Goal: Transaction & Acquisition: Purchase product/service

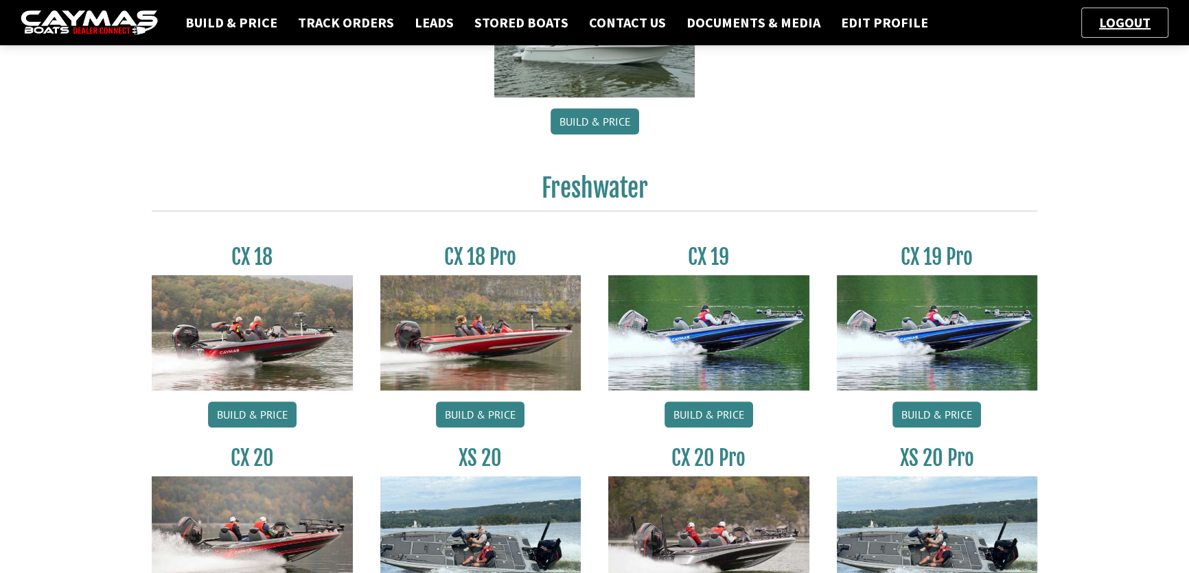
scroll to position [562, 0]
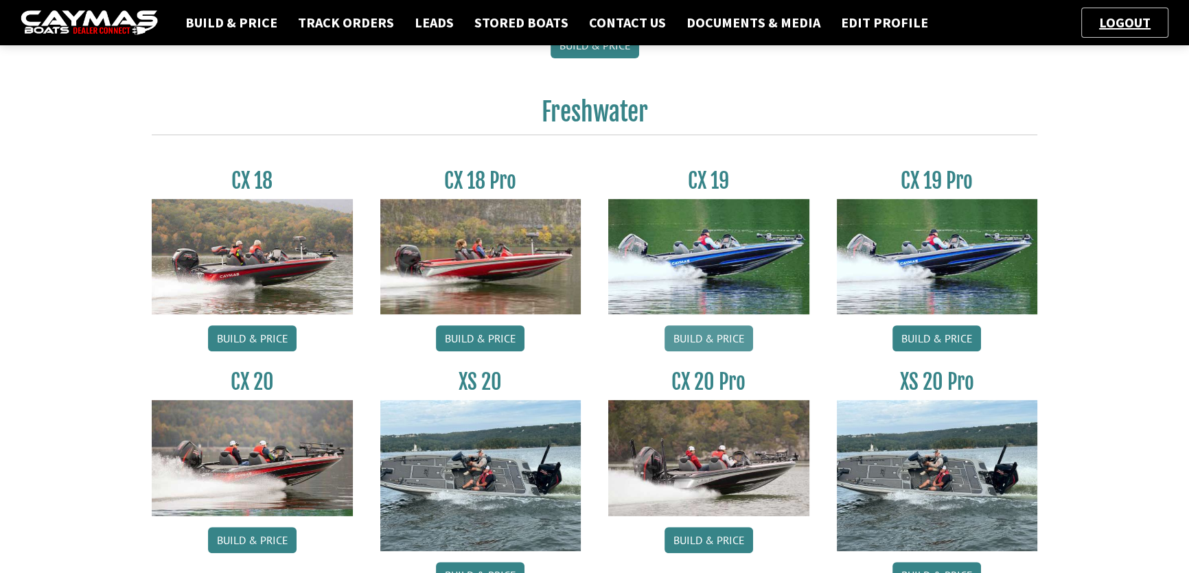
click at [716, 336] on link "Build & Price" at bounding box center [709, 338] width 89 height 26
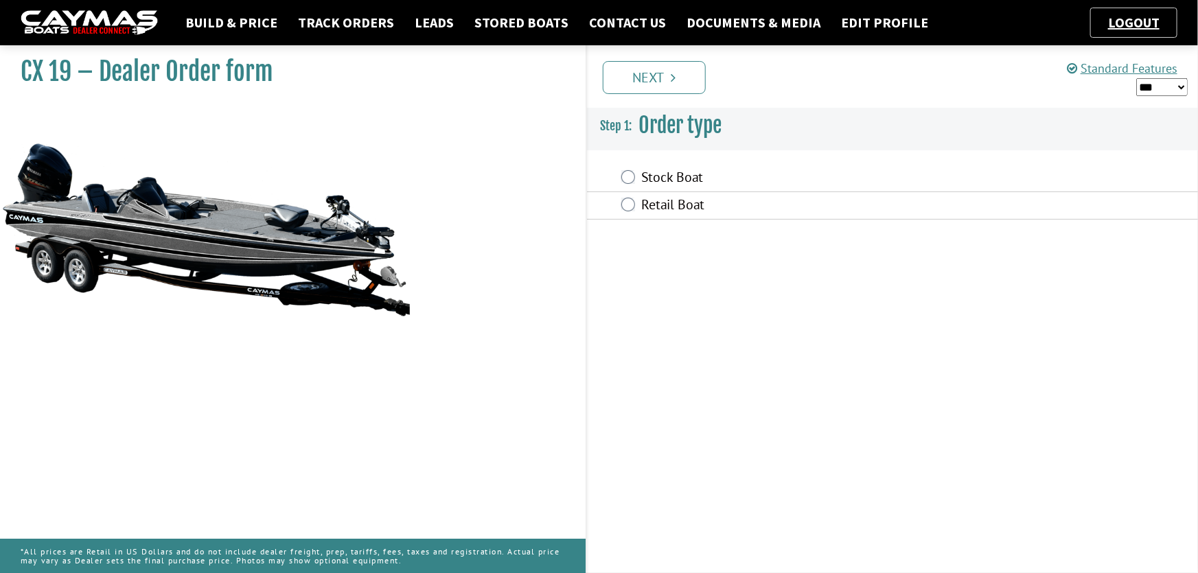
click at [647, 207] on label "Retail Boat" at bounding box center [809, 206] width 334 height 20
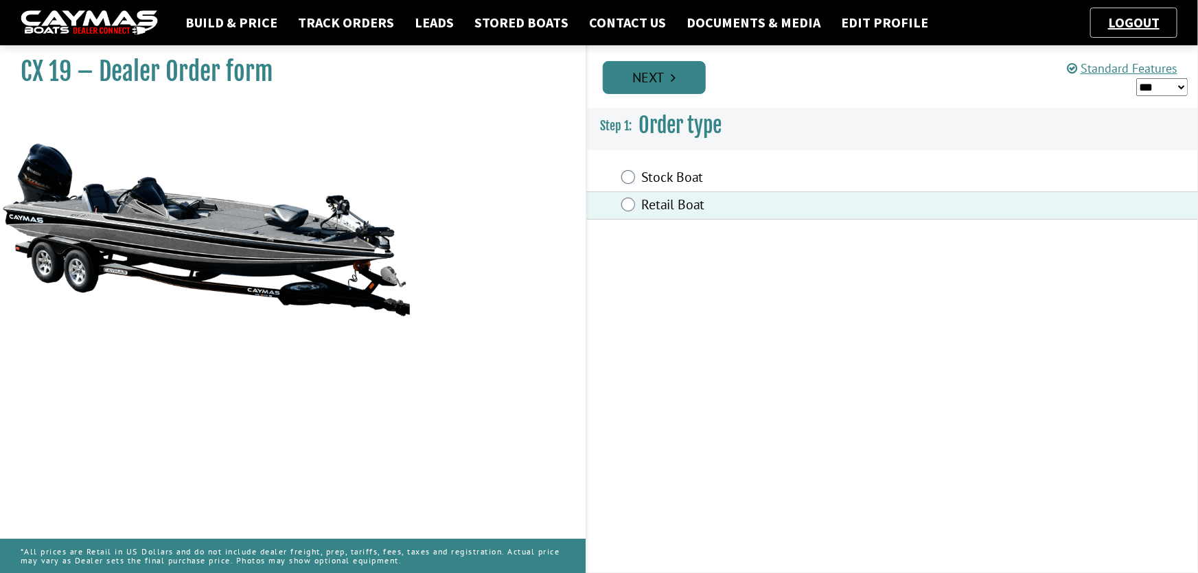
click at [668, 78] on link "Next" at bounding box center [654, 77] width 103 height 33
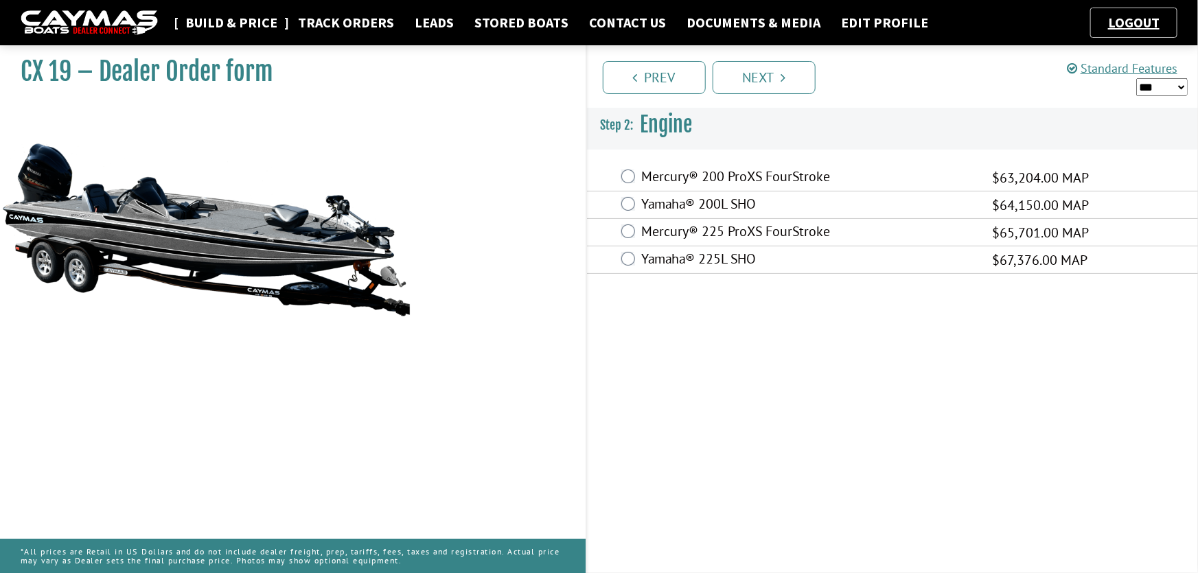
click at [242, 25] on link "Build & Price" at bounding box center [232, 23] width 106 height 18
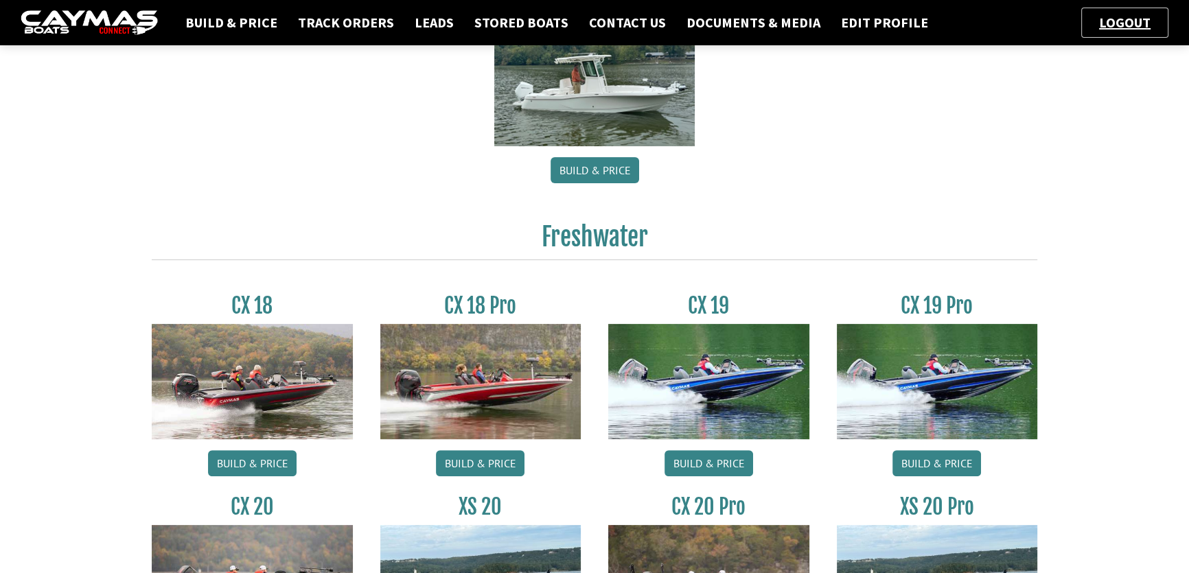
scroll to position [499, 0]
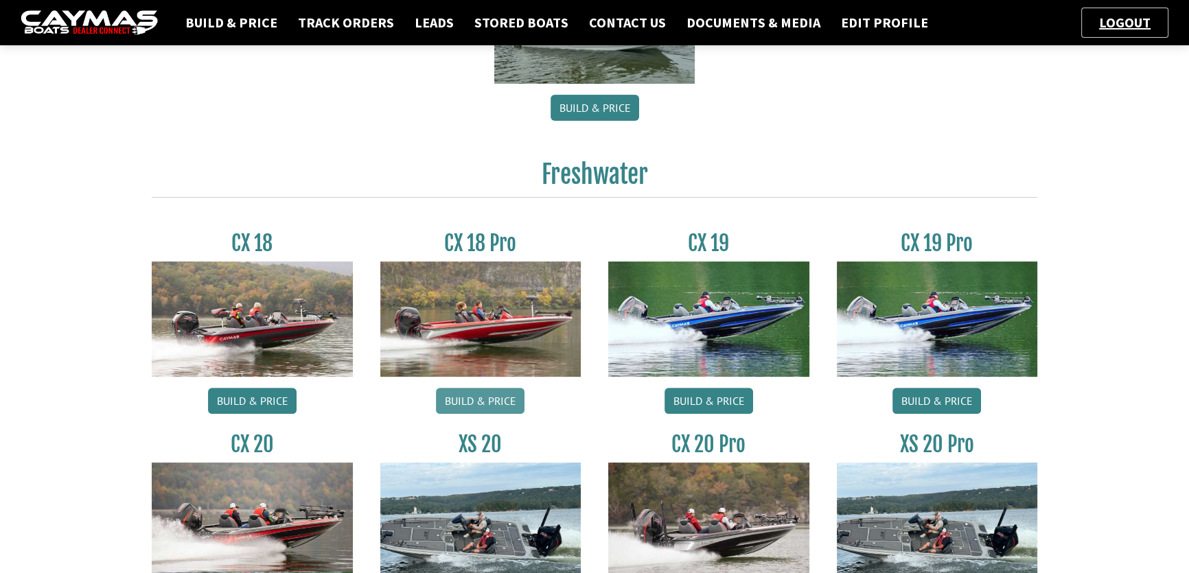
click at [488, 402] on link "Build & Price" at bounding box center [480, 401] width 89 height 26
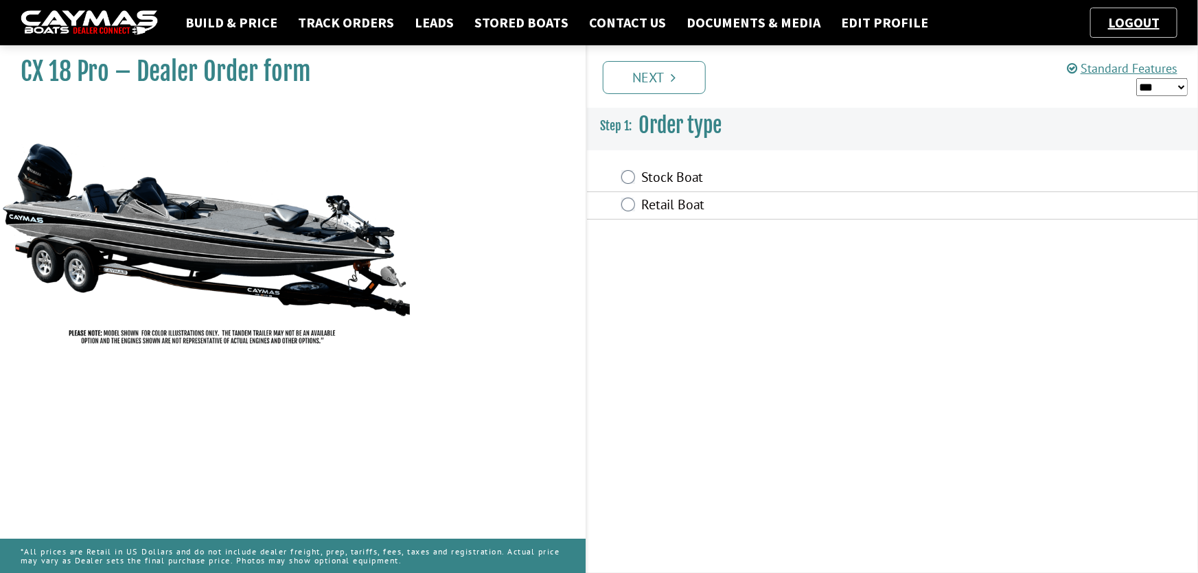
click at [674, 208] on label "Retail Boat" at bounding box center [809, 206] width 334 height 20
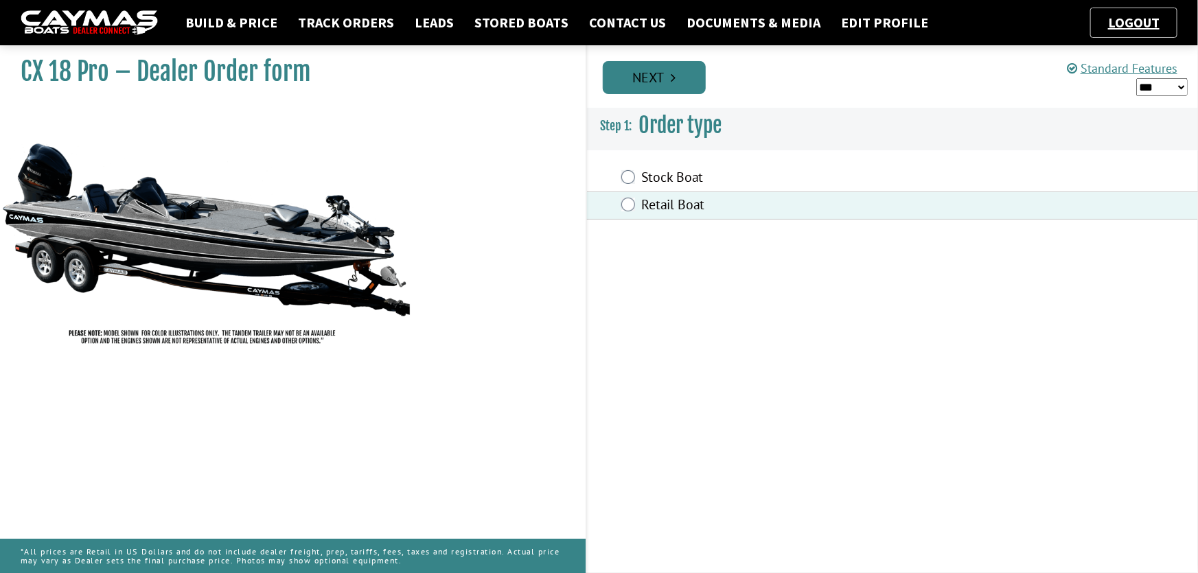
click at [658, 84] on link "Next" at bounding box center [654, 77] width 103 height 33
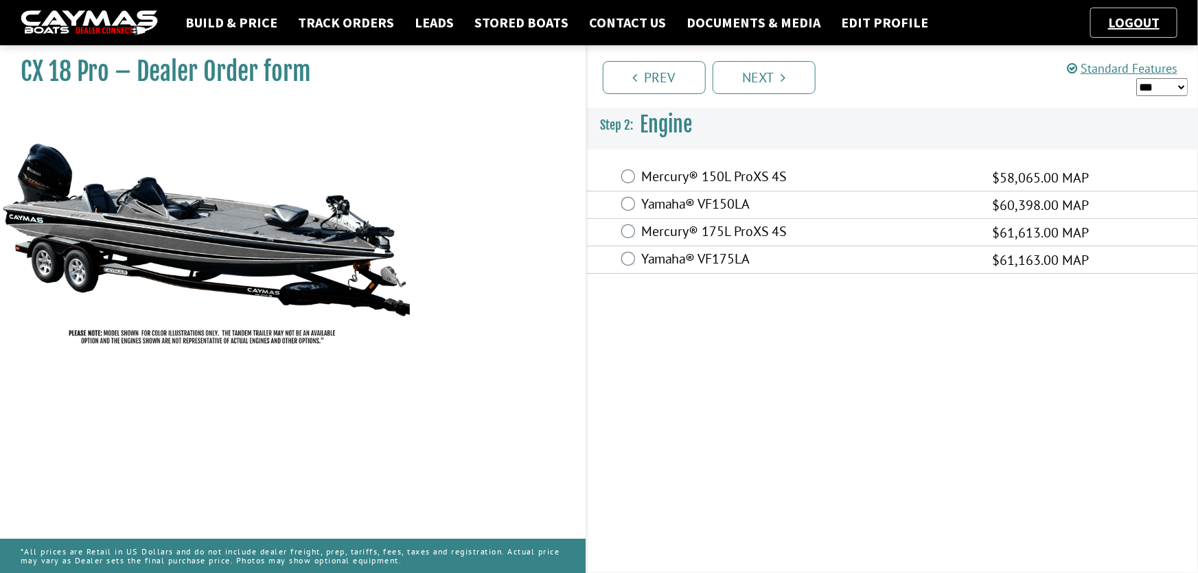
click at [742, 176] on label "Mercury® 150L ProXS 4S" at bounding box center [809, 178] width 334 height 20
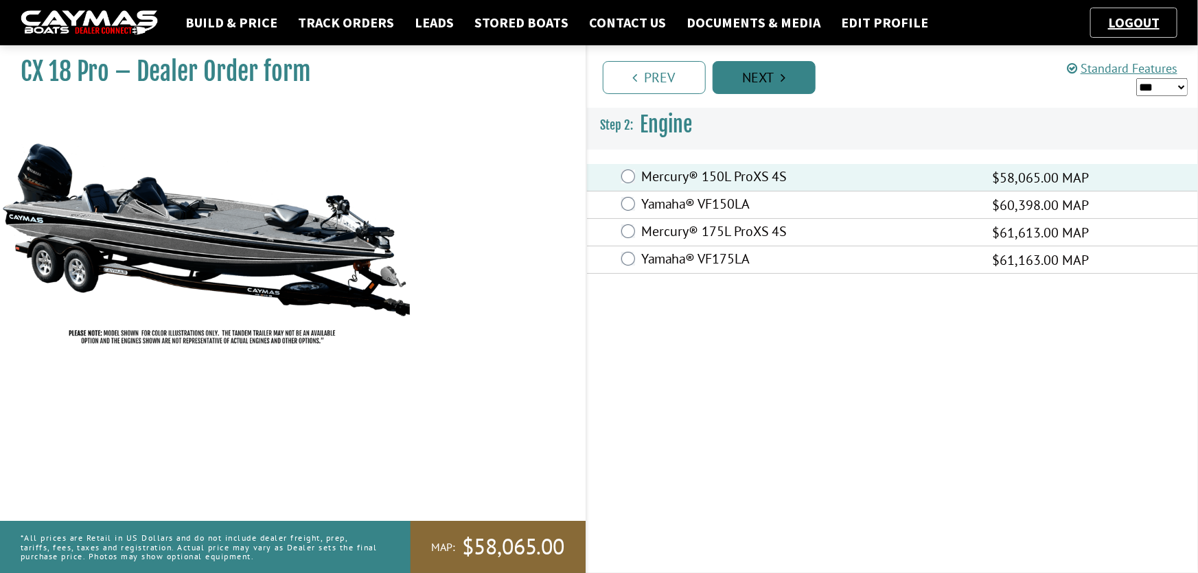
click at [781, 78] on icon "Pagination" at bounding box center [783, 78] width 5 height 14
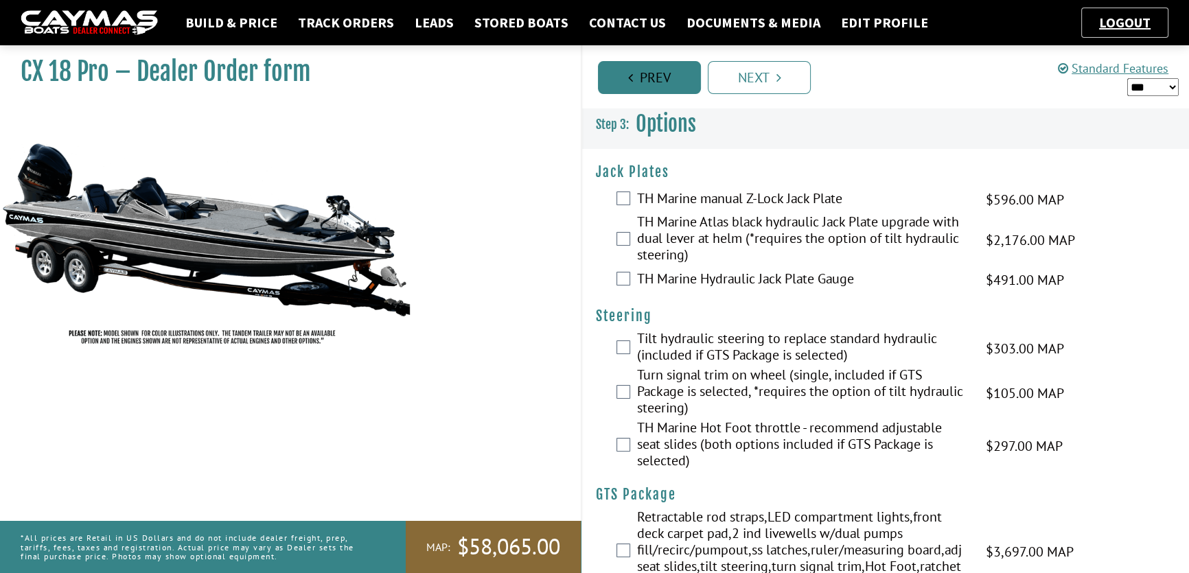
click at [668, 81] on link "Prev" at bounding box center [649, 77] width 103 height 33
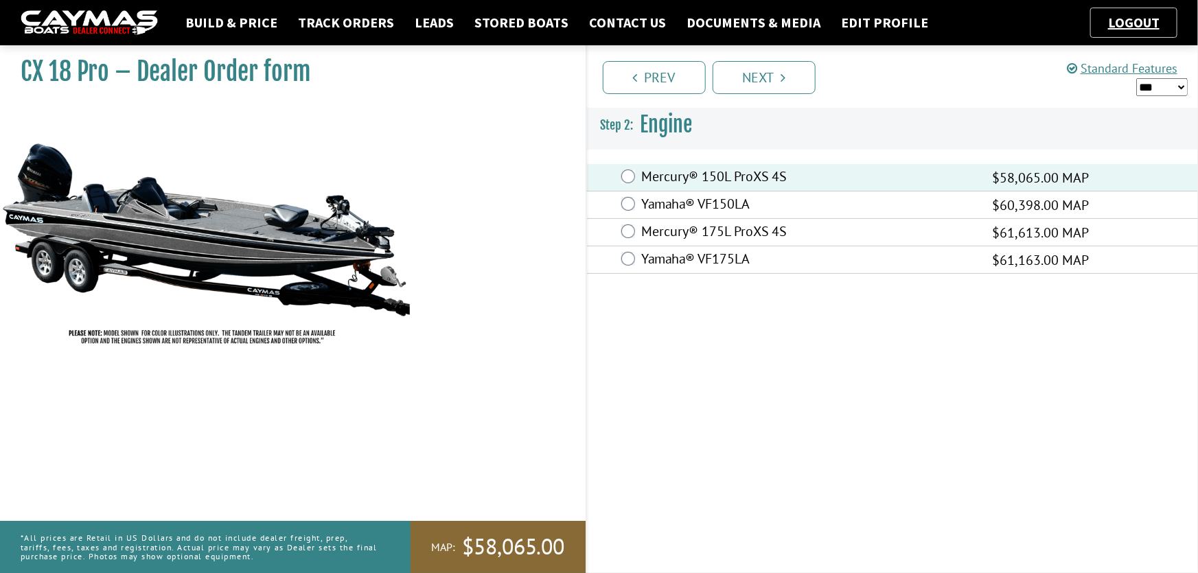
click at [761, 236] on label "Mercury® 175L ProXS 4S" at bounding box center [809, 233] width 334 height 20
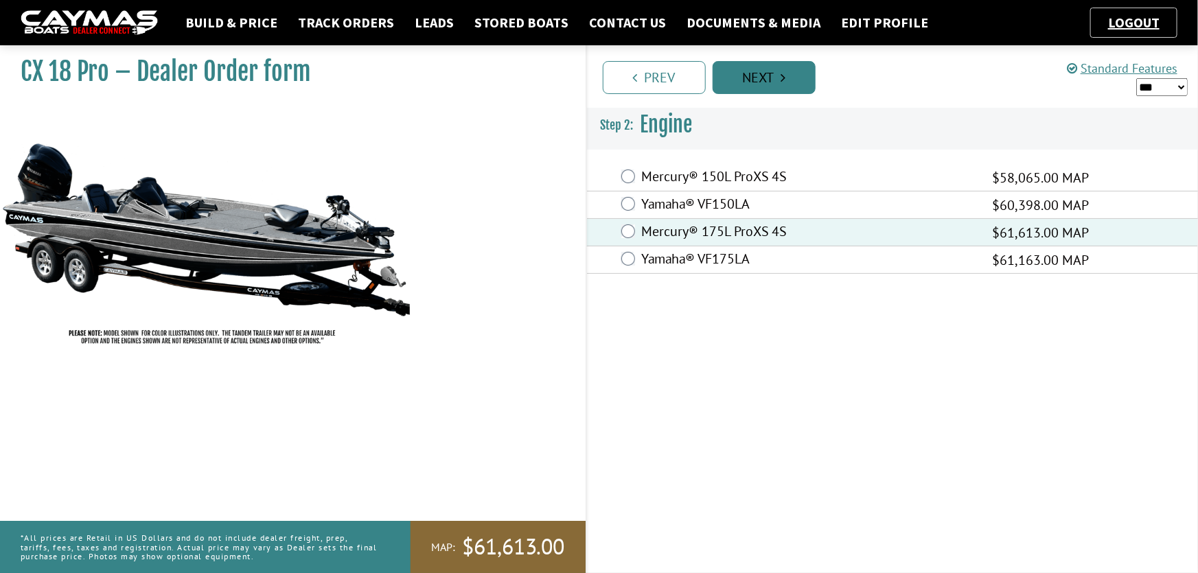
click at [783, 82] on icon "Pagination" at bounding box center [783, 78] width 5 height 14
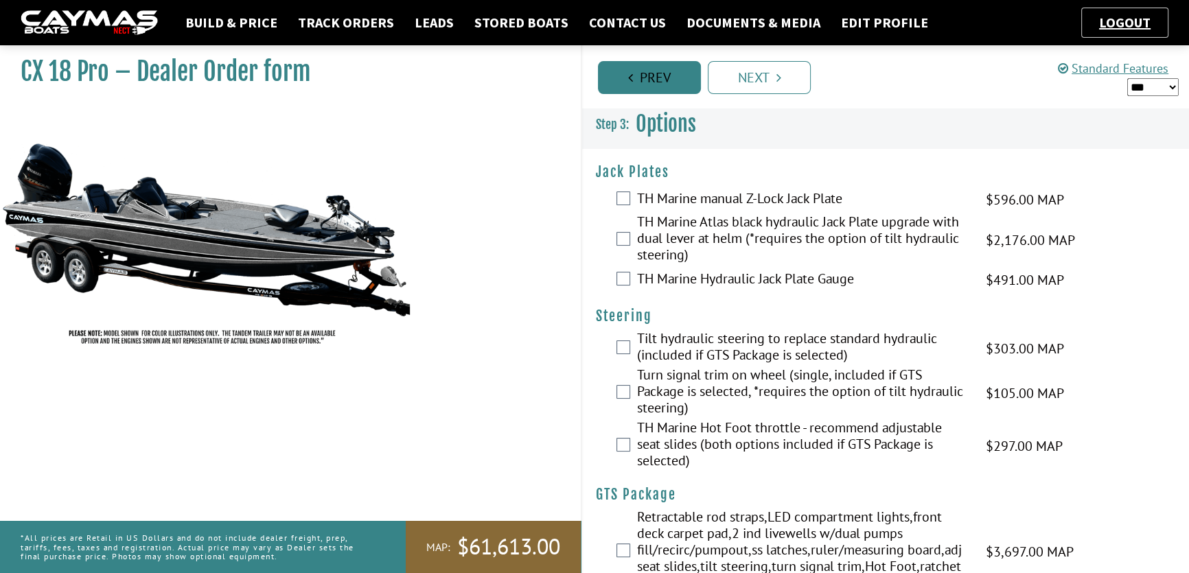
click at [647, 89] on link "Prev" at bounding box center [649, 77] width 103 height 33
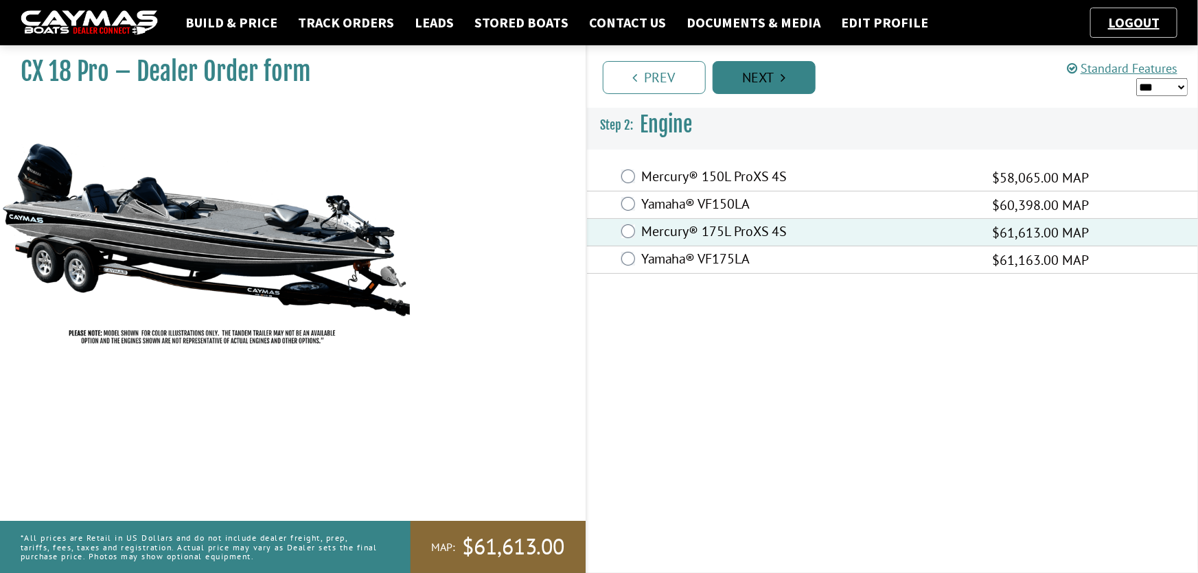
click at [787, 81] on link "Next" at bounding box center [764, 77] width 103 height 33
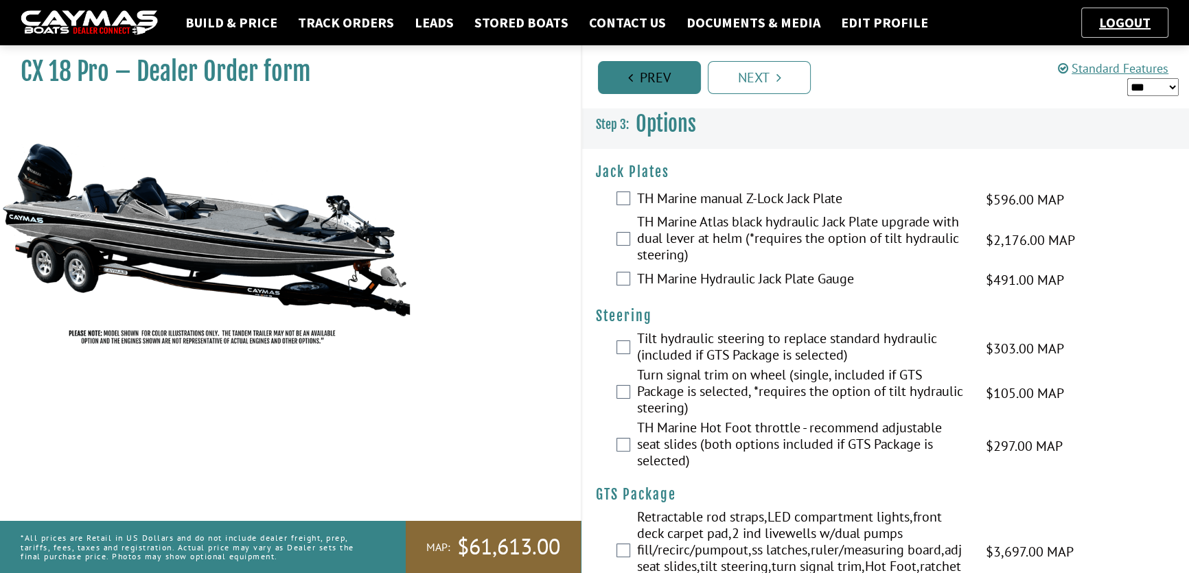
click at [651, 84] on link "Prev" at bounding box center [649, 77] width 103 height 33
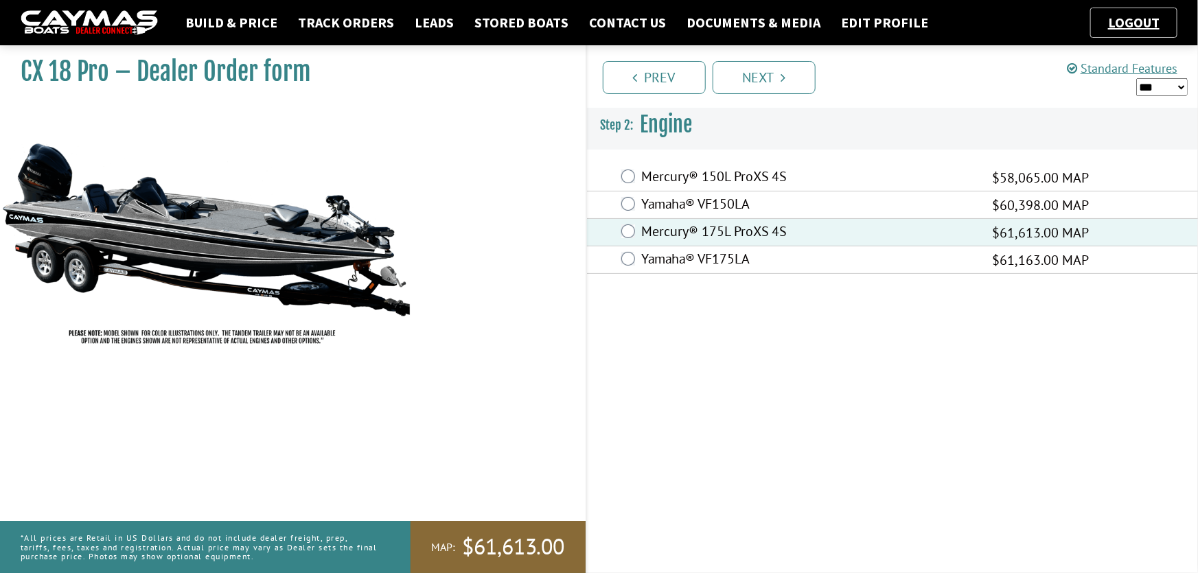
click at [709, 262] on label "Yamaha® VF175LA" at bounding box center [809, 261] width 334 height 20
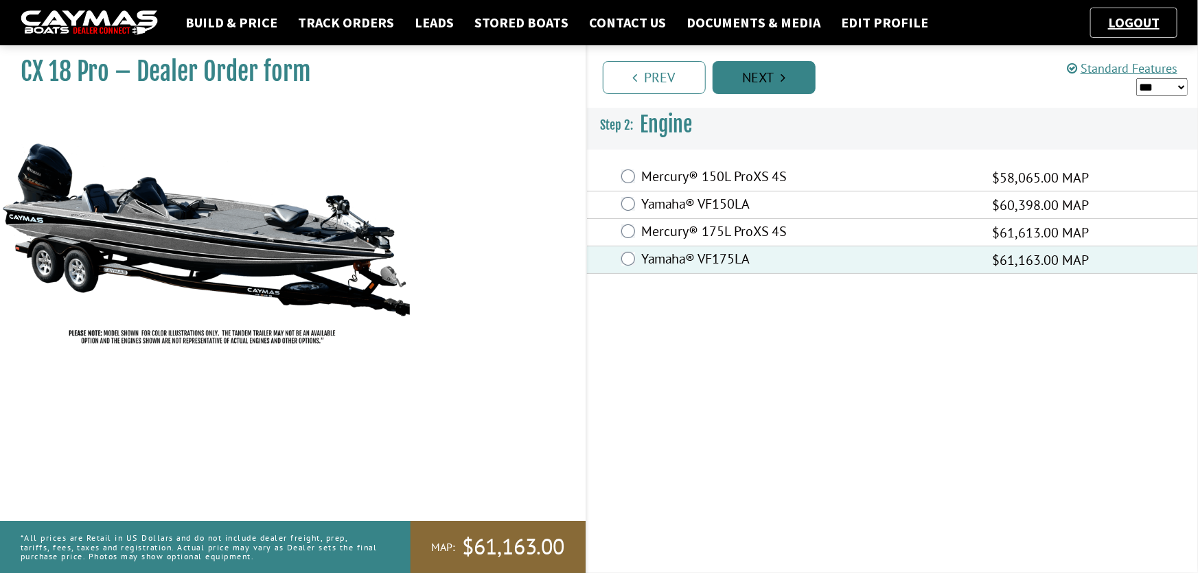
click at [775, 82] on link "Next" at bounding box center [764, 77] width 103 height 33
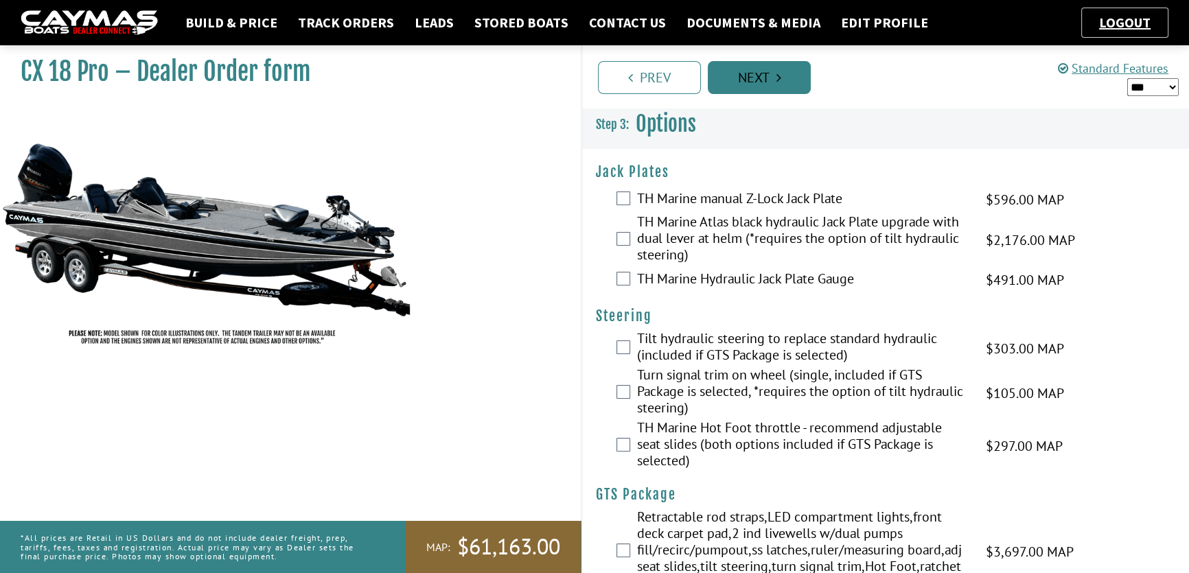
click at [784, 65] on link "Next" at bounding box center [759, 77] width 103 height 33
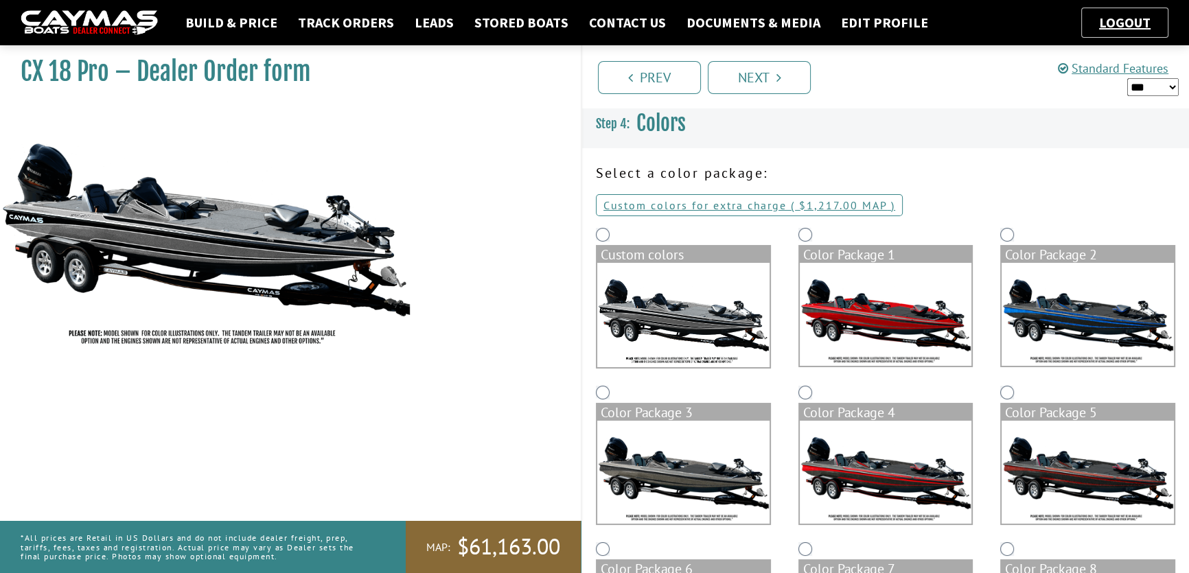
drag, startPoint x: 948, startPoint y: 314, endPoint x: 935, endPoint y: 293, distance: 24.0
click at [948, 314] on img at bounding box center [886, 314] width 172 height 103
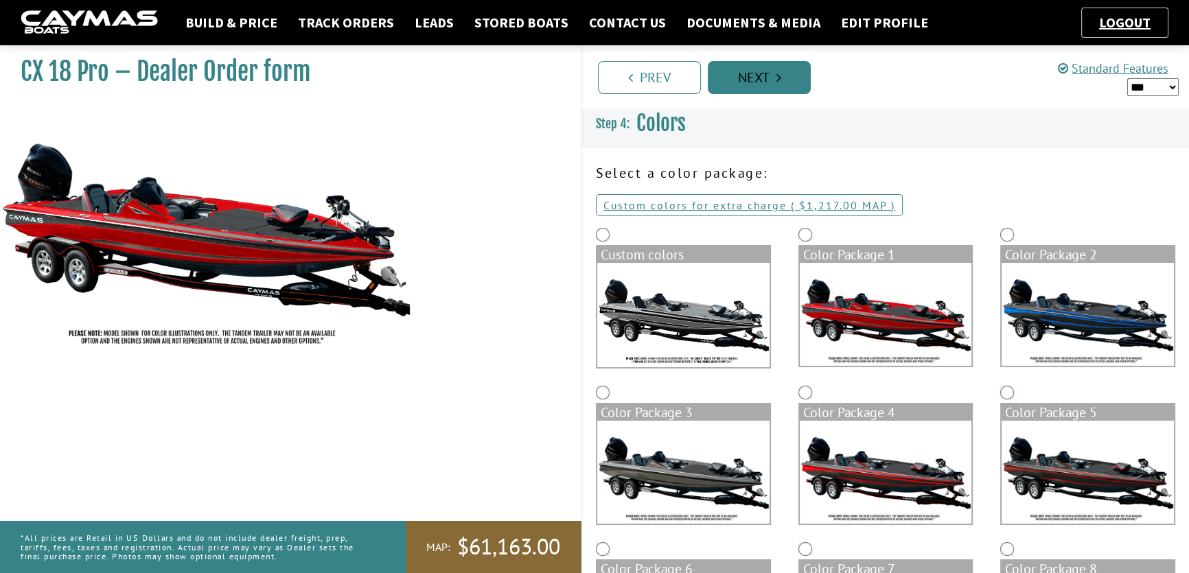
click at [762, 78] on link "Next" at bounding box center [759, 77] width 103 height 33
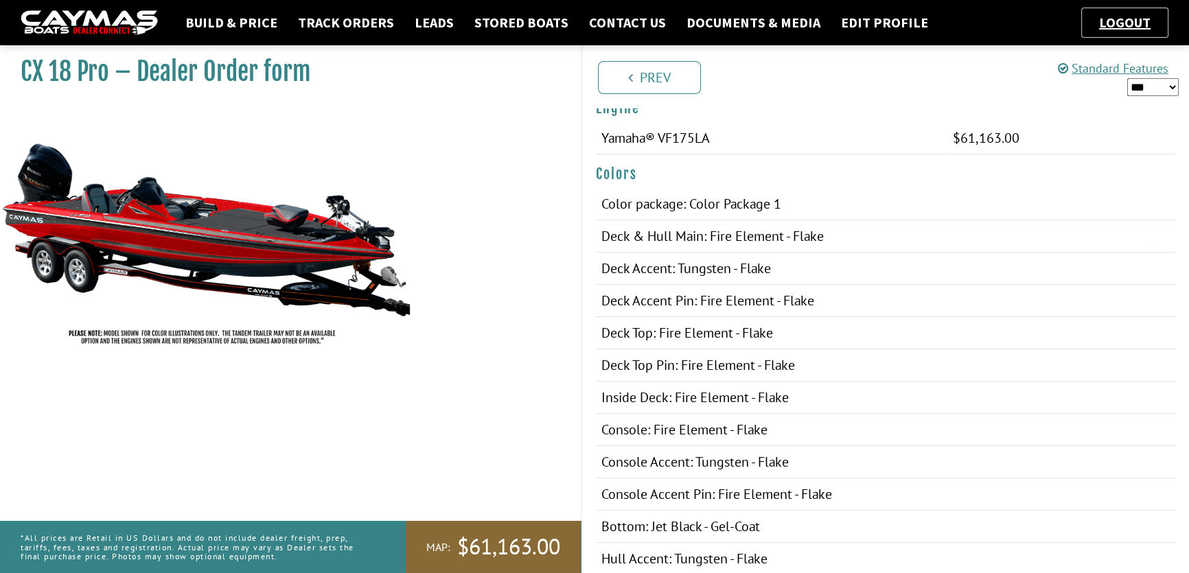
scroll to position [235, 0]
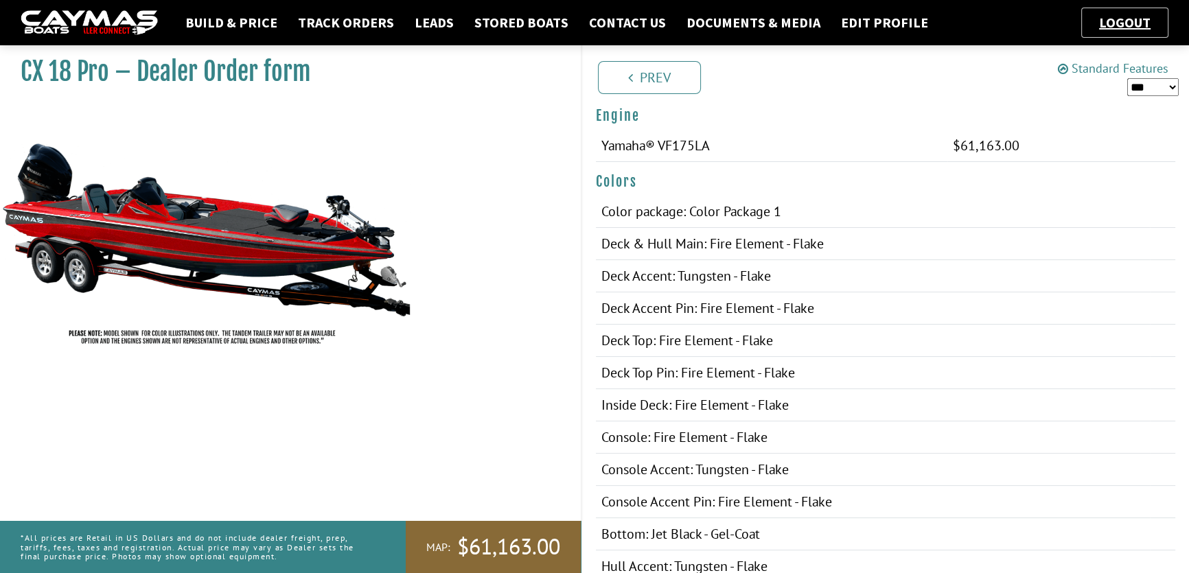
click at [1098, 69] on link "Standard Features" at bounding box center [1113, 68] width 111 height 16
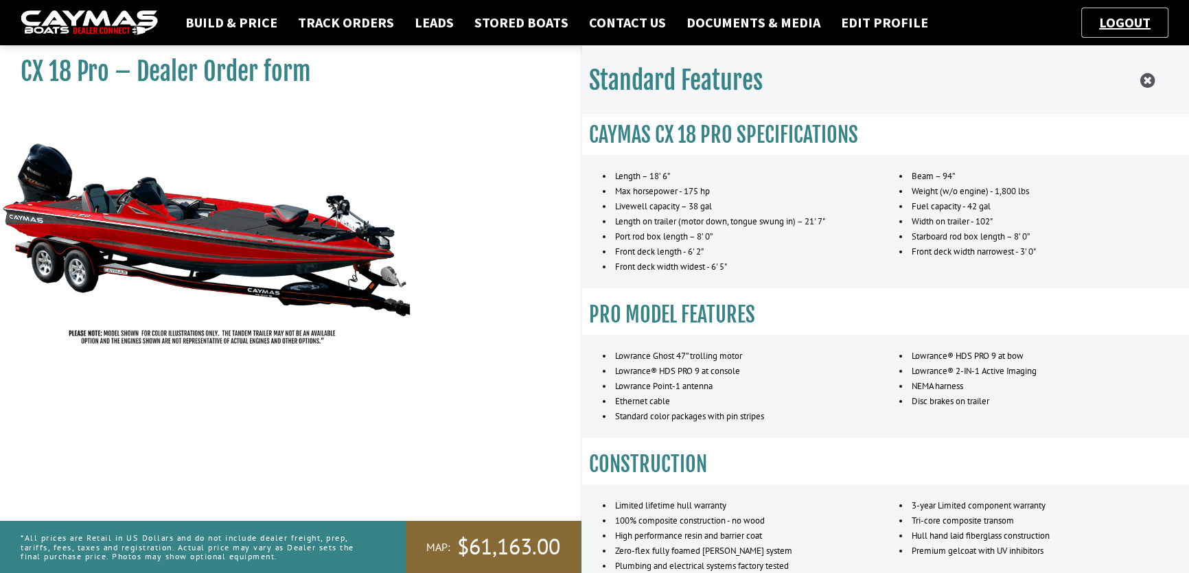
scroll to position [1109, 0]
click at [1151, 78] on icon at bounding box center [1148, 80] width 14 height 17
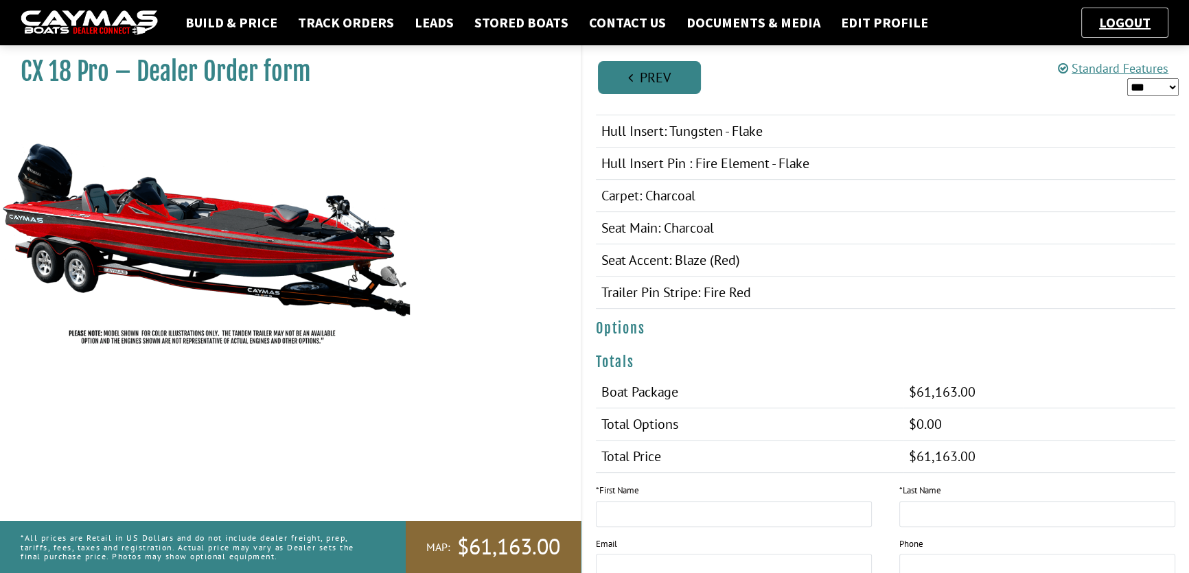
click at [646, 78] on link "Prev" at bounding box center [649, 77] width 103 height 33
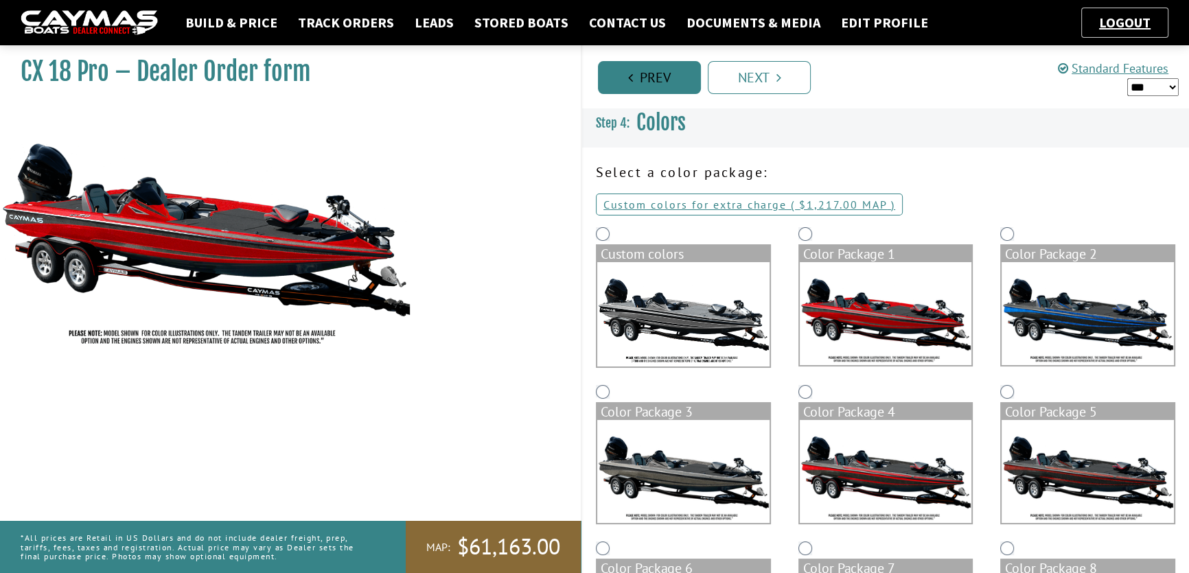
scroll to position [0, 0]
click at [643, 70] on link "Prev" at bounding box center [649, 77] width 103 height 33
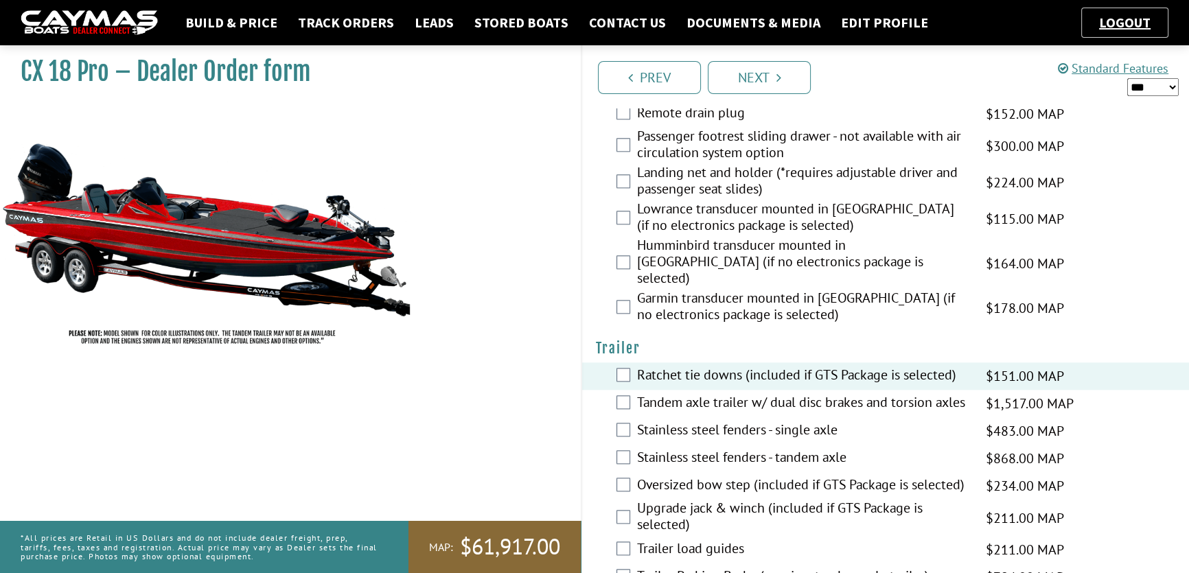
scroll to position [1978, 0]
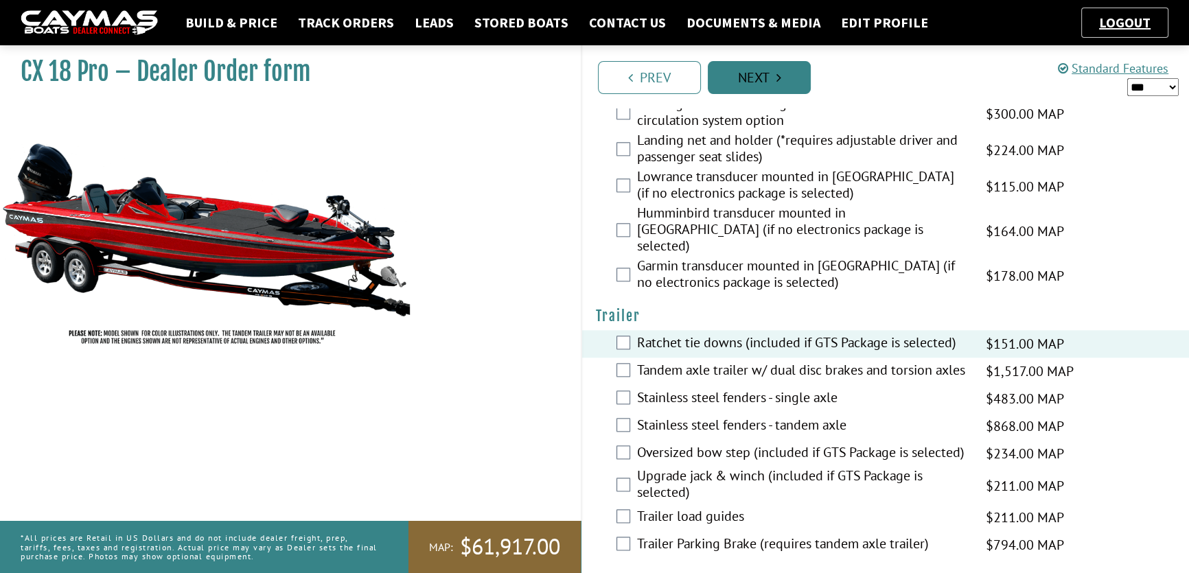
click at [755, 73] on link "Next" at bounding box center [759, 77] width 103 height 33
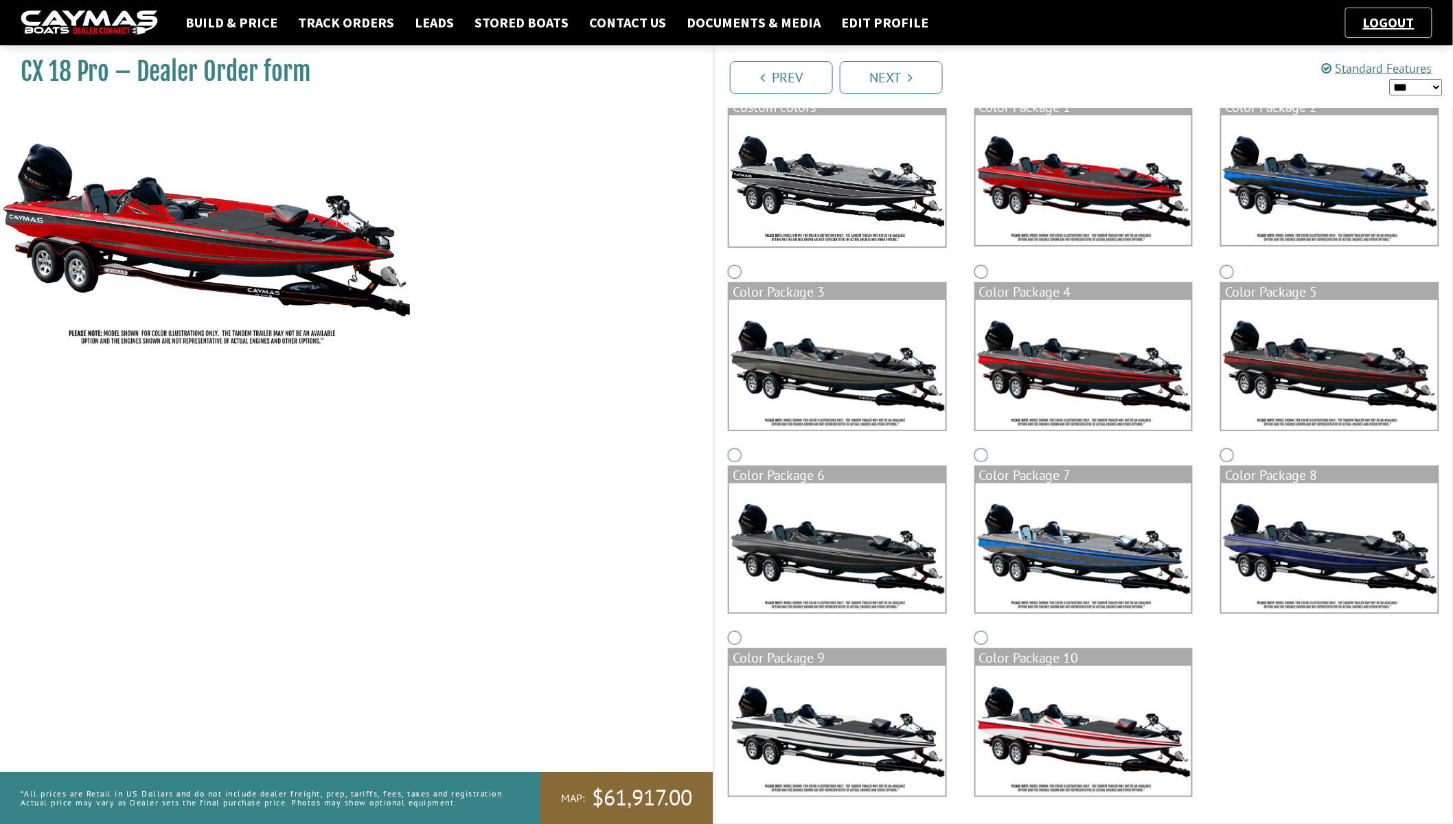
scroll to position [0, 0]
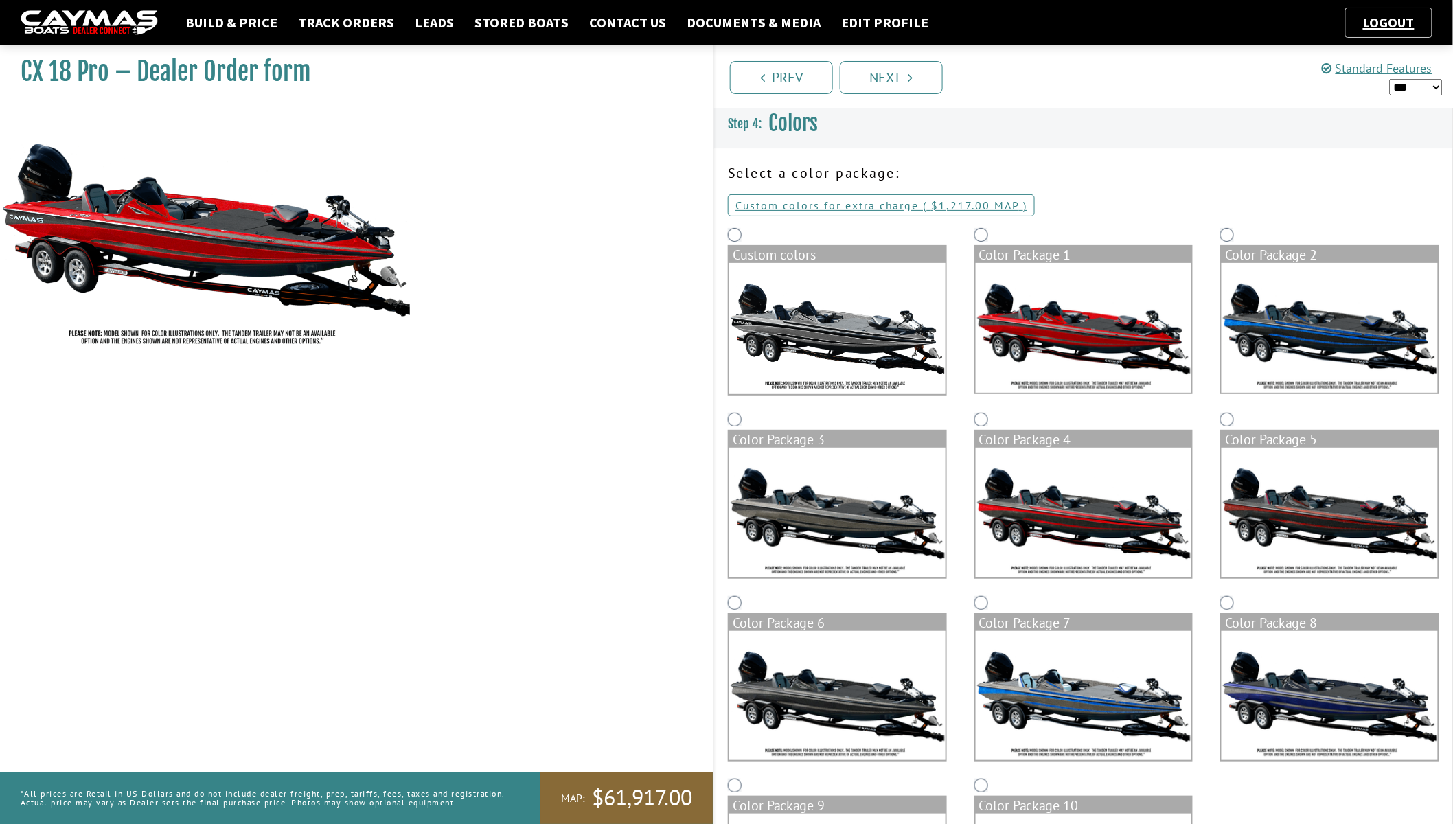
click at [1093, 491] on img at bounding box center [1084, 513] width 216 height 130
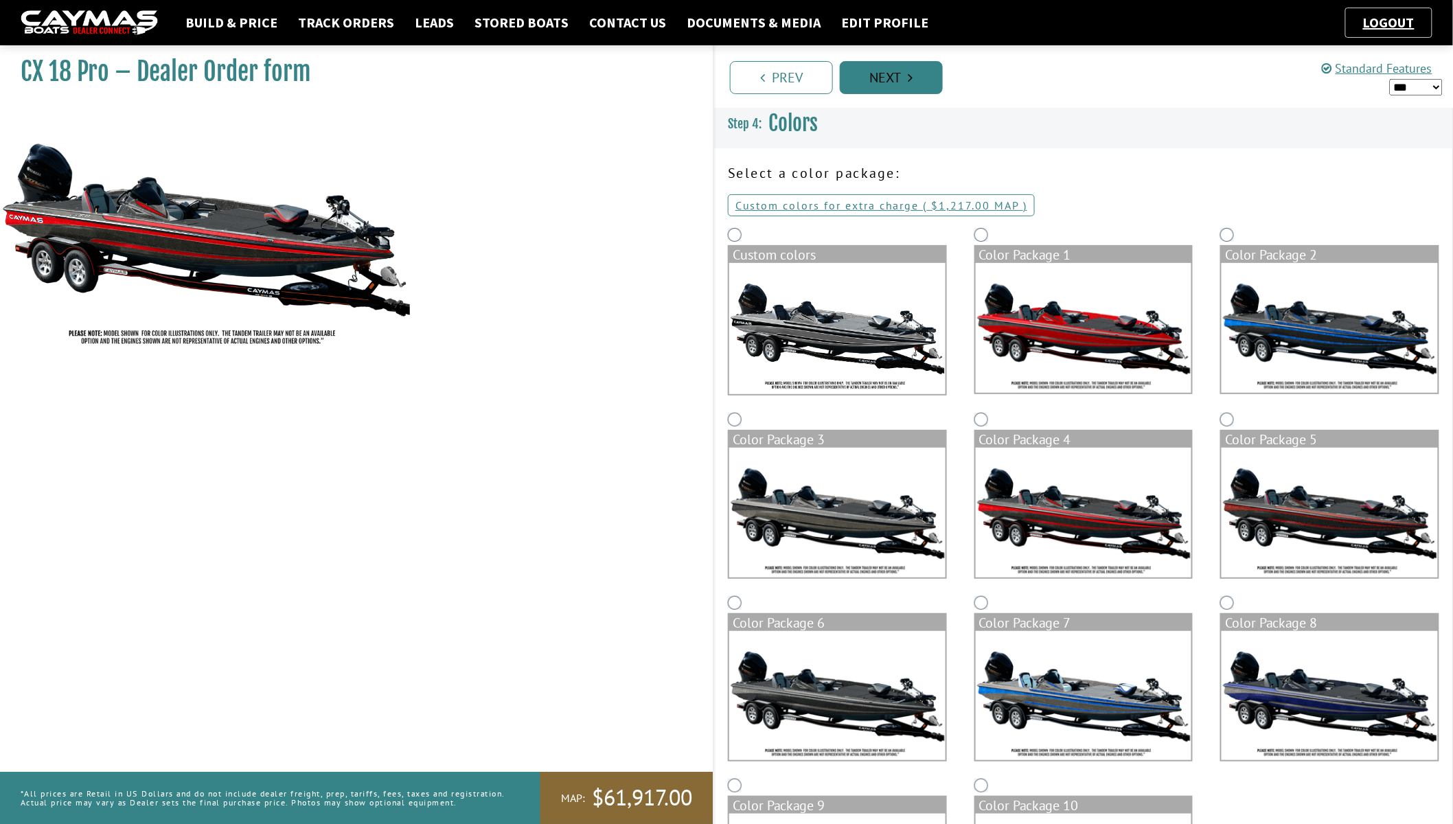
click at [914, 77] on link "Next" at bounding box center [891, 77] width 103 height 33
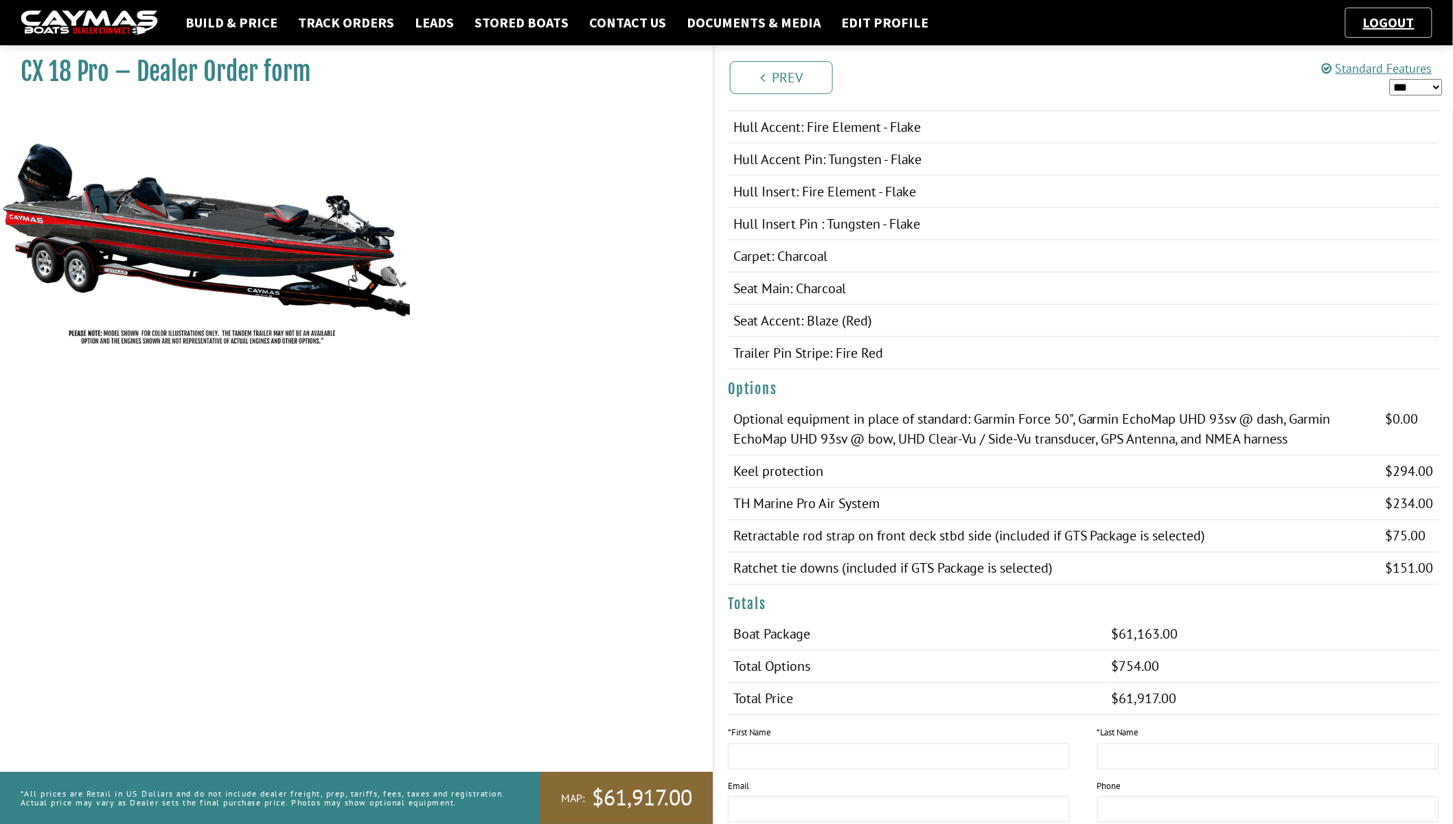
scroll to position [992, 0]
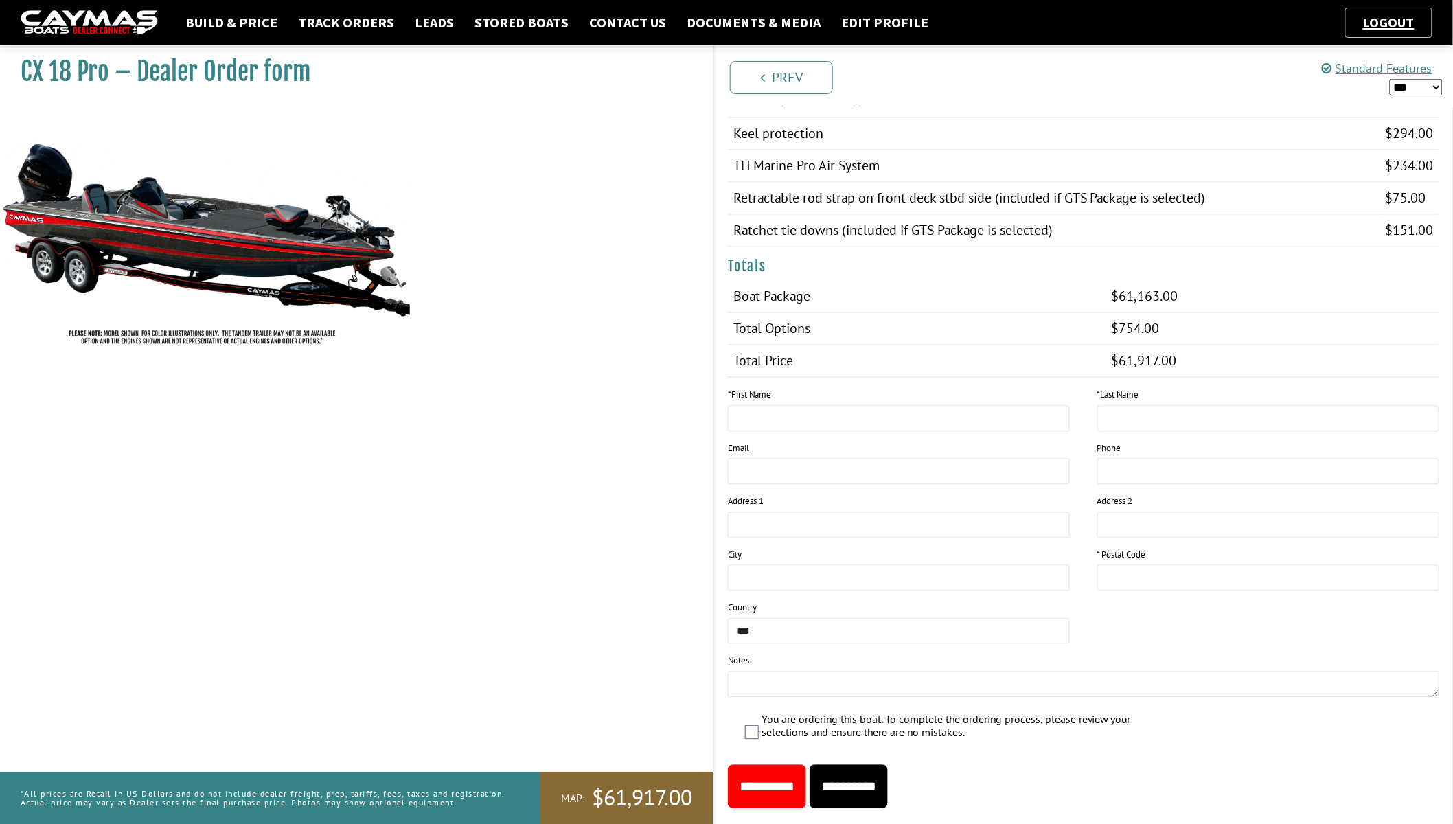
click at [762, 573] on div "You are ordering this boat. To complete the ordering process, please review you…" at bounding box center [1083, 730] width 739 height 35
click at [762, 573] on label "You are ordering this boat. To complete the ordering process, please review you…" at bounding box center [970, 728] width 417 height 30
click at [888, 573] on input "**********" at bounding box center [849, 787] width 78 height 44
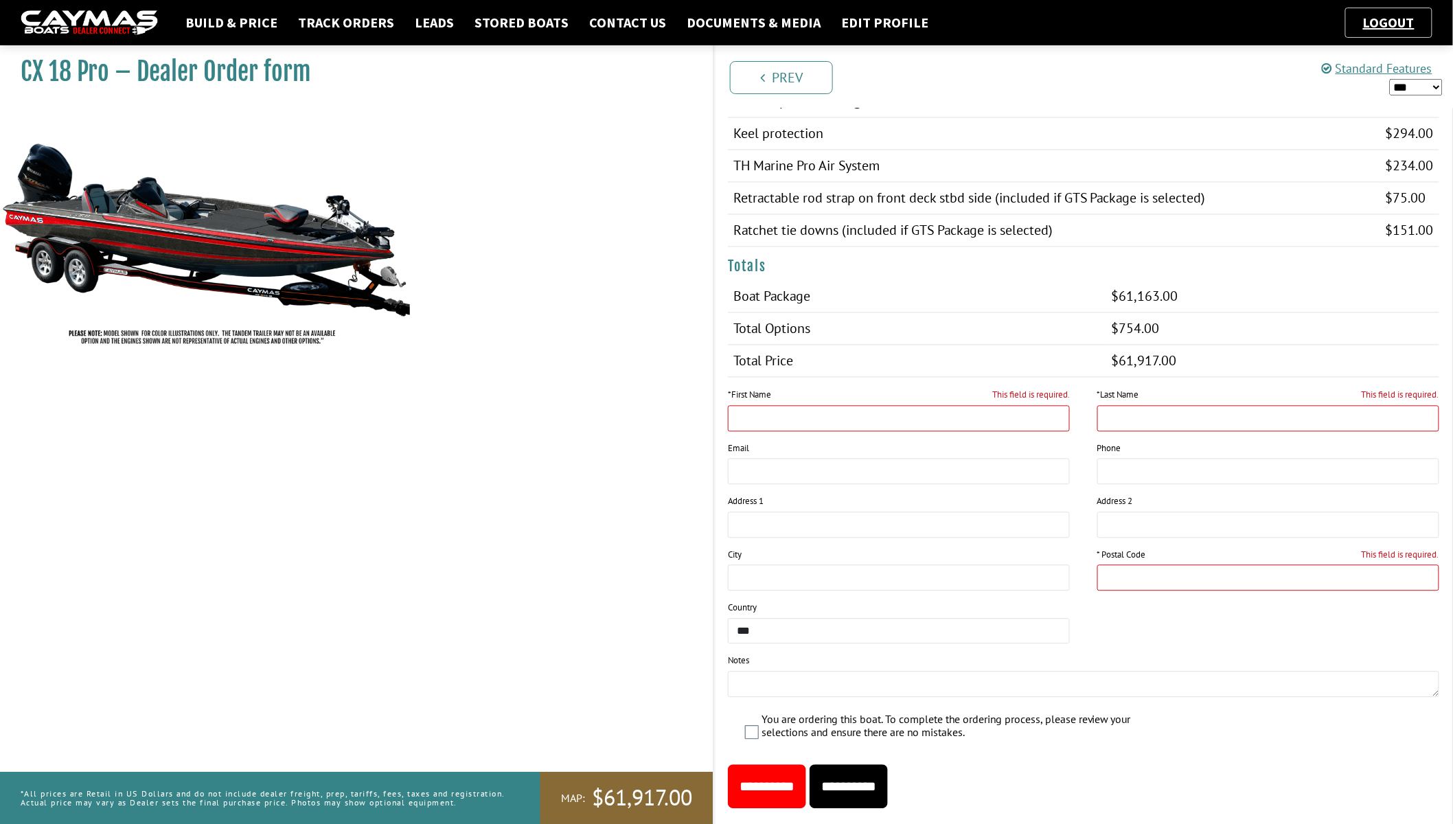
click at [984, 407] on input "This field is required." at bounding box center [899, 419] width 342 height 26
type input "*"
type input "**********"
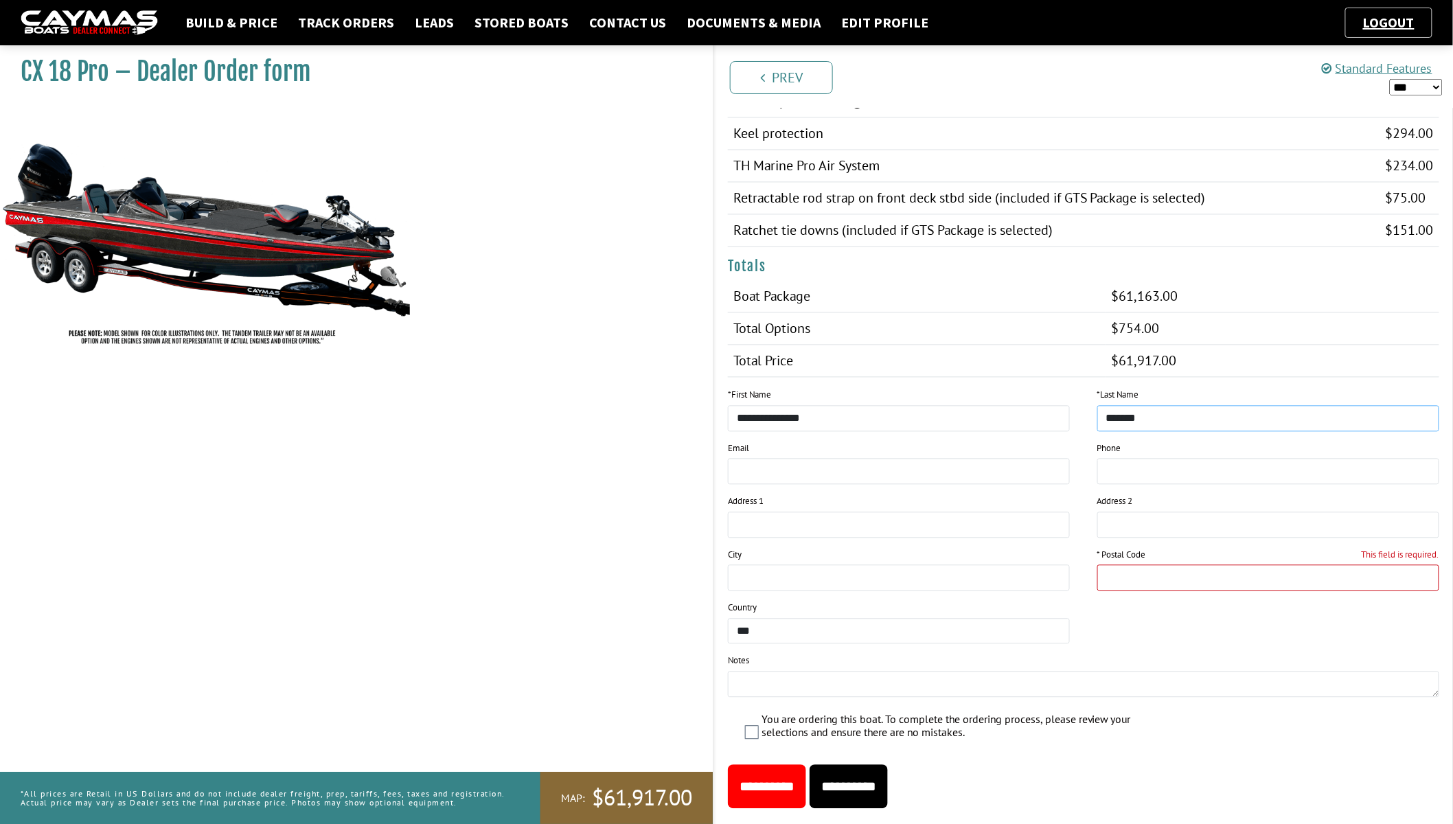
type input "*******"
click at [973, 415] on input "**********" at bounding box center [899, 419] width 342 height 26
type input "*******"
click at [1198, 566] on input "This field is required." at bounding box center [1268, 578] width 342 height 26
type input "*****"
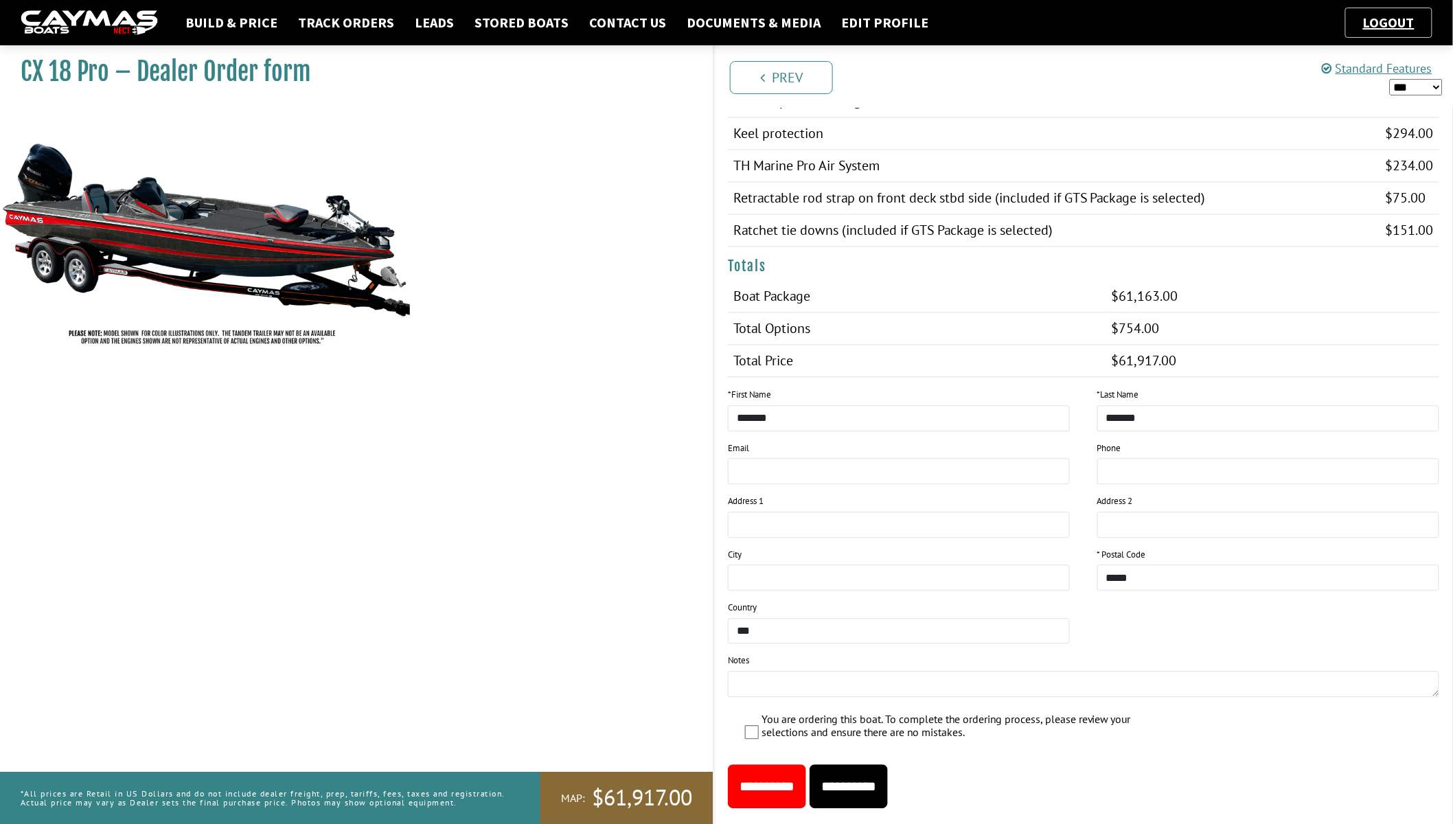
click at [884, 573] on input "**********" at bounding box center [849, 787] width 78 height 44
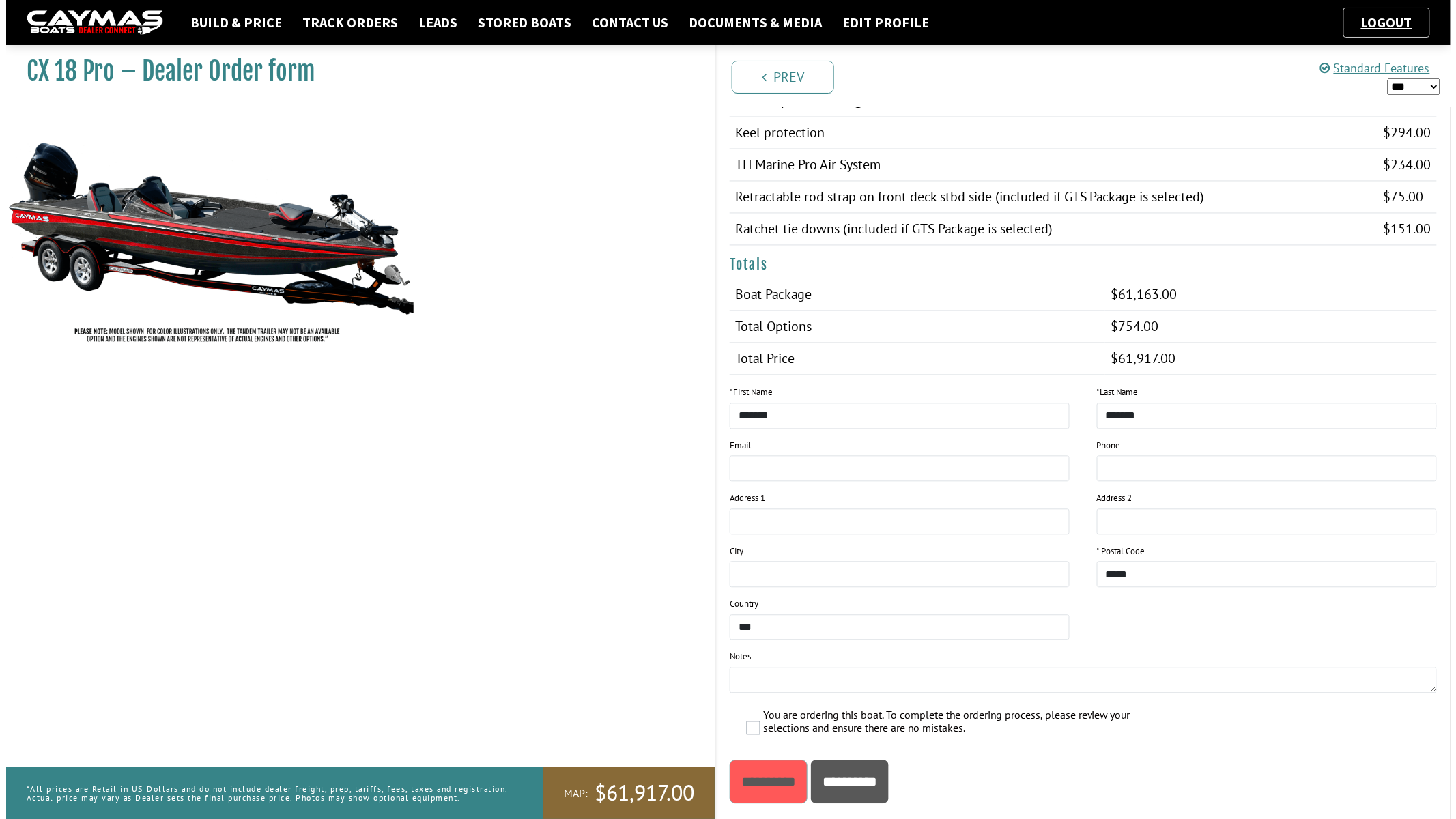
scroll to position [0, 0]
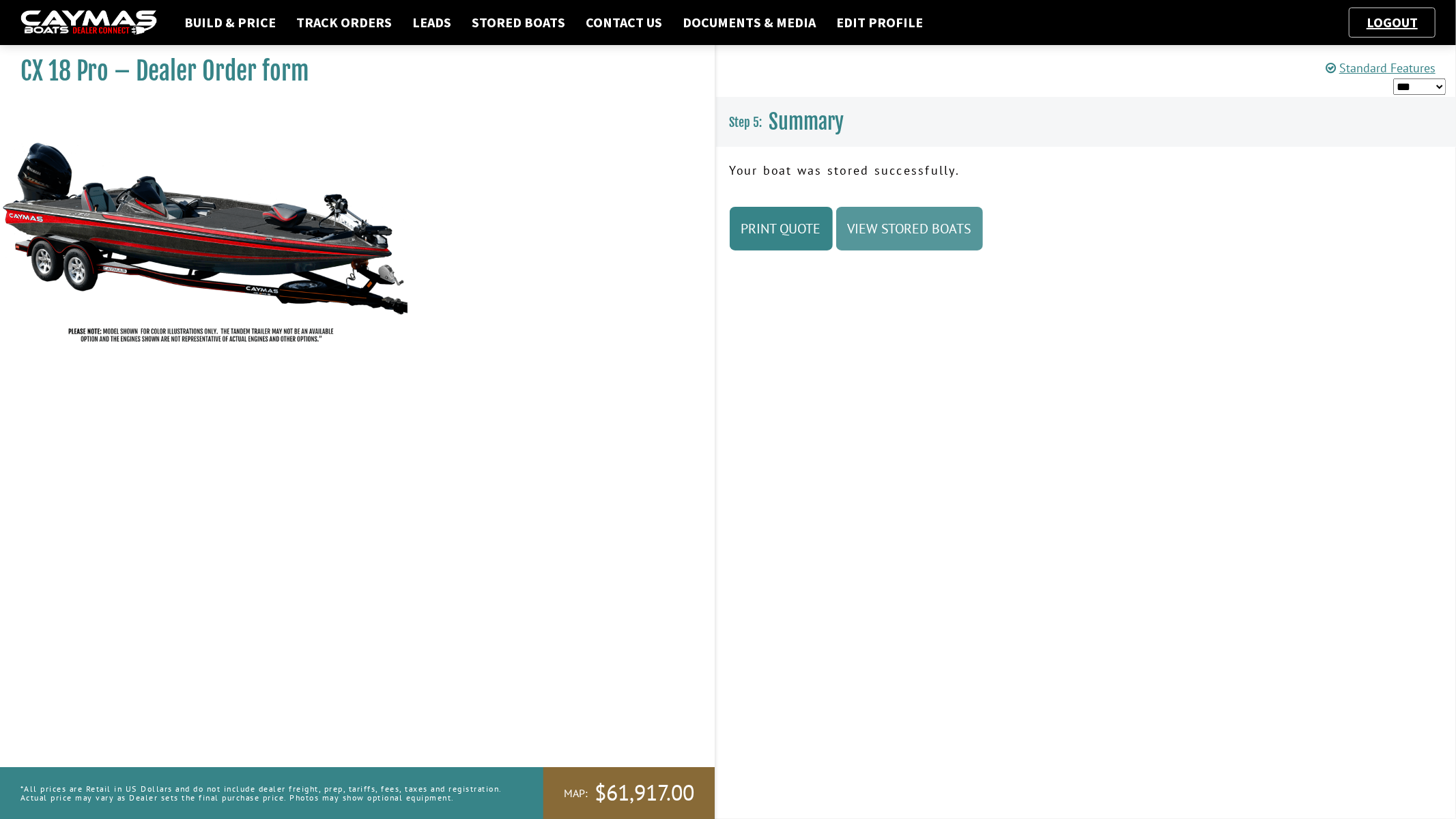
click at [946, 232] on link "View Stored Boats" at bounding box center [909, 229] width 147 height 44
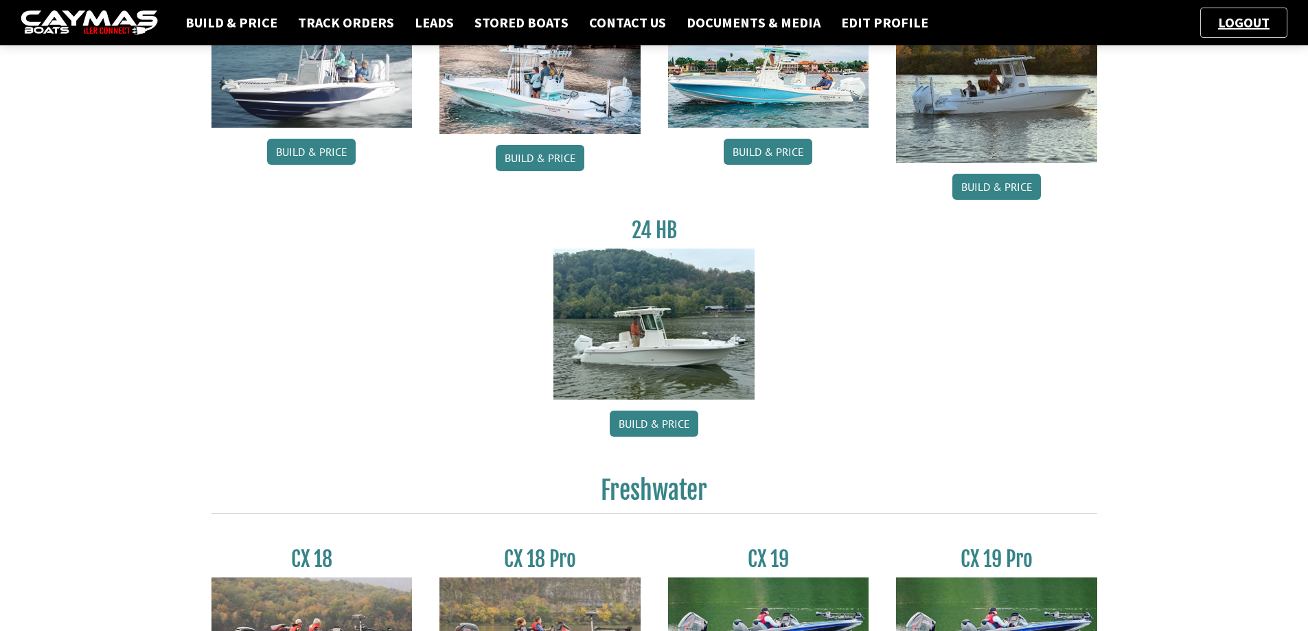
scroll to position [481, 0]
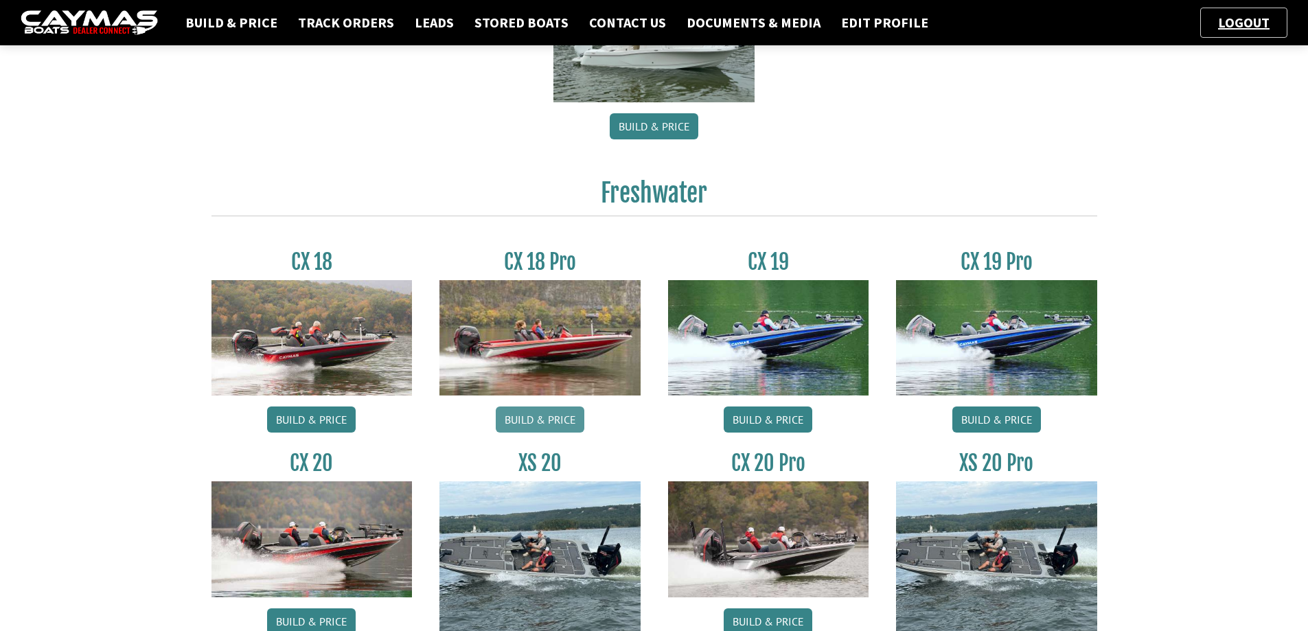
click at [538, 422] on link "Build & Price" at bounding box center [540, 420] width 89 height 26
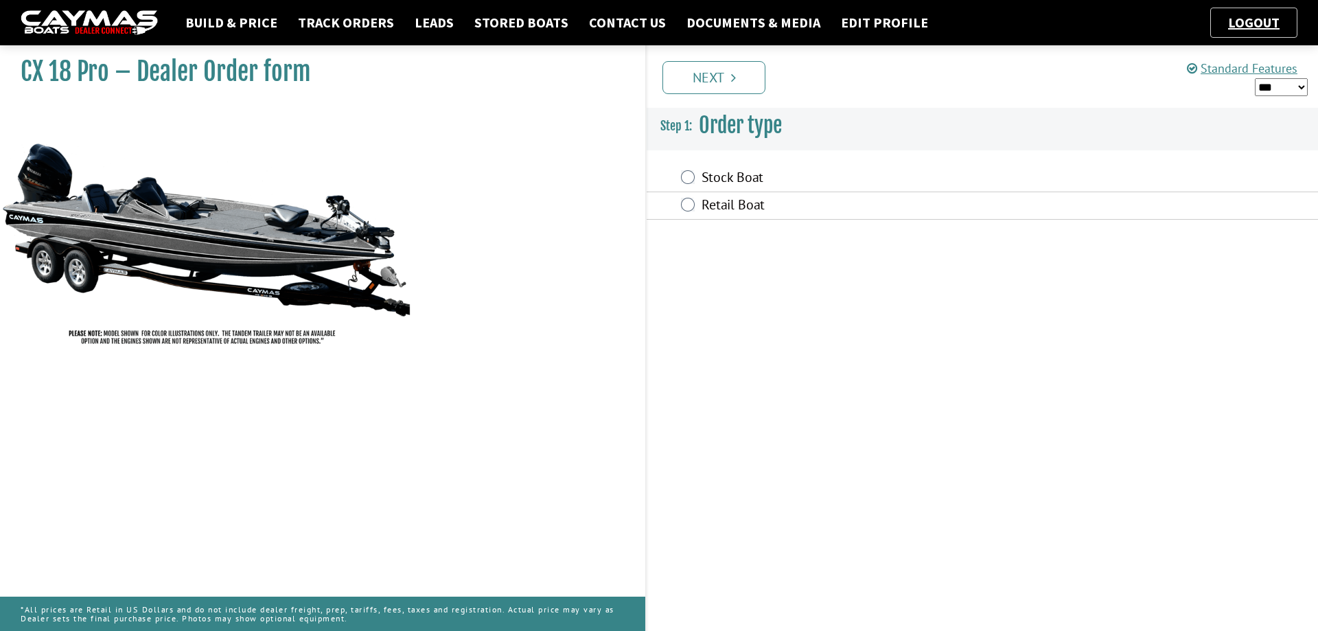
click at [731, 204] on label "Retail Boat" at bounding box center [887, 206] width 370 height 20
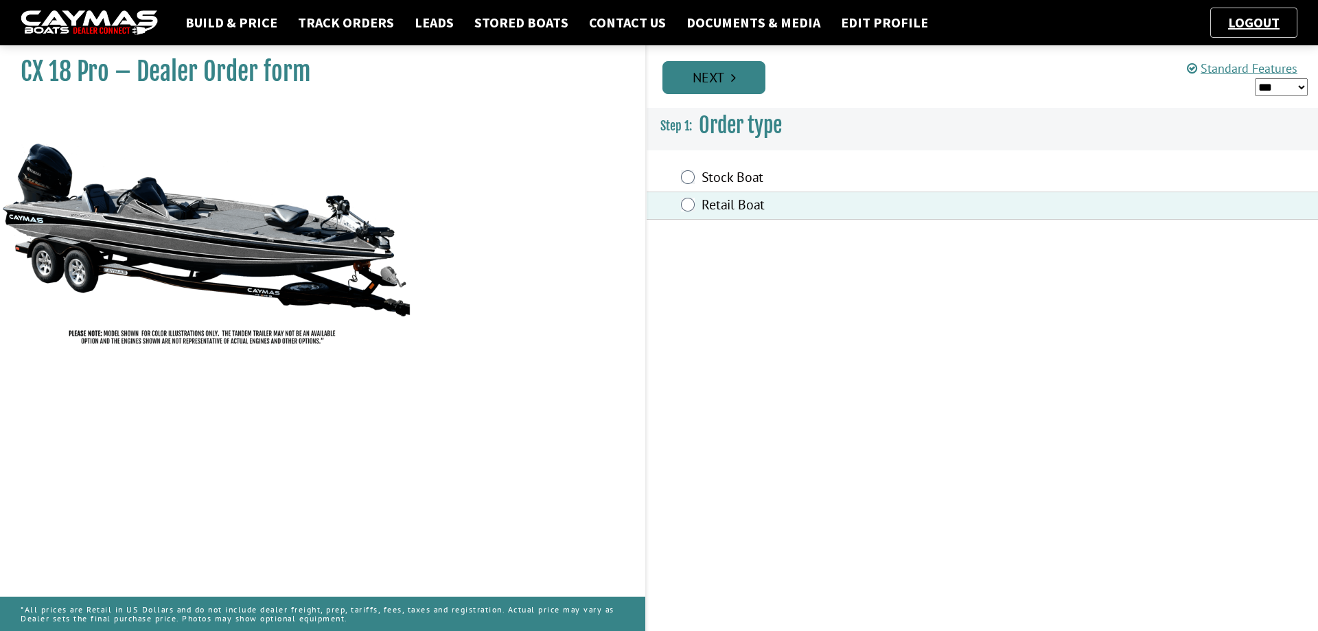
click at [720, 86] on link "Next" at bounding box center [714, 77] width 103 height 33
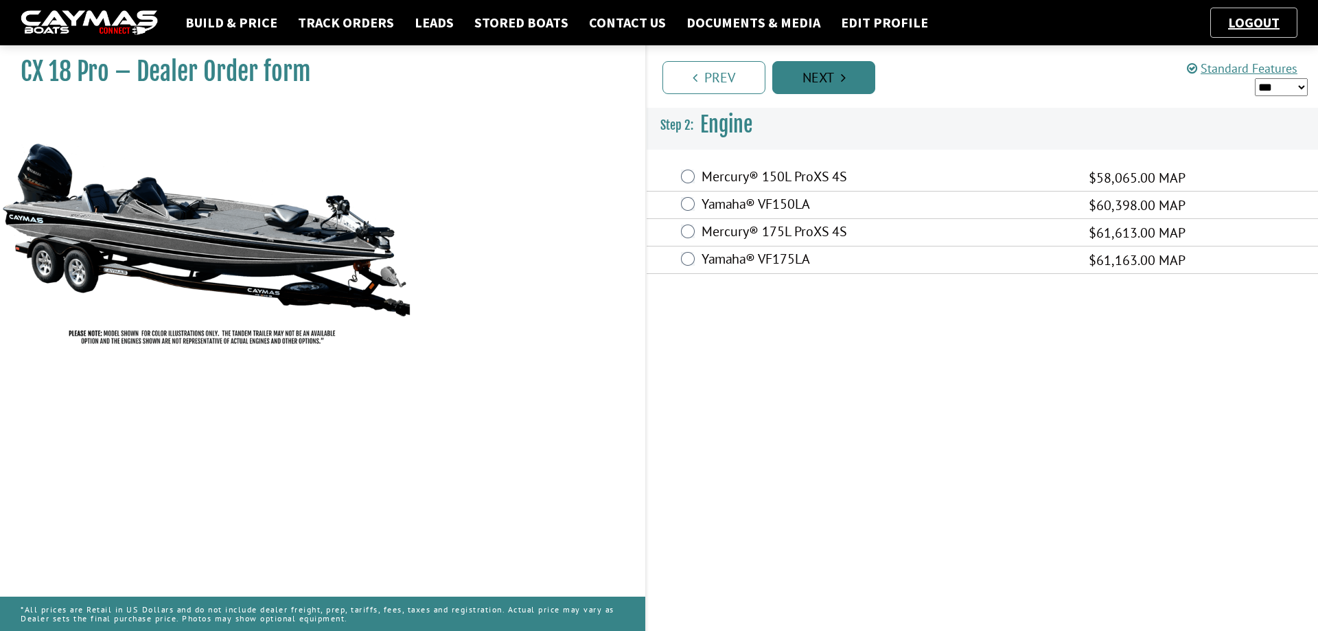
click at [720, 86] on link "Prev" at bounding box center [714, 77] width 103 height 33
